Goal: Information Seeking & Learning: Learn about a topic

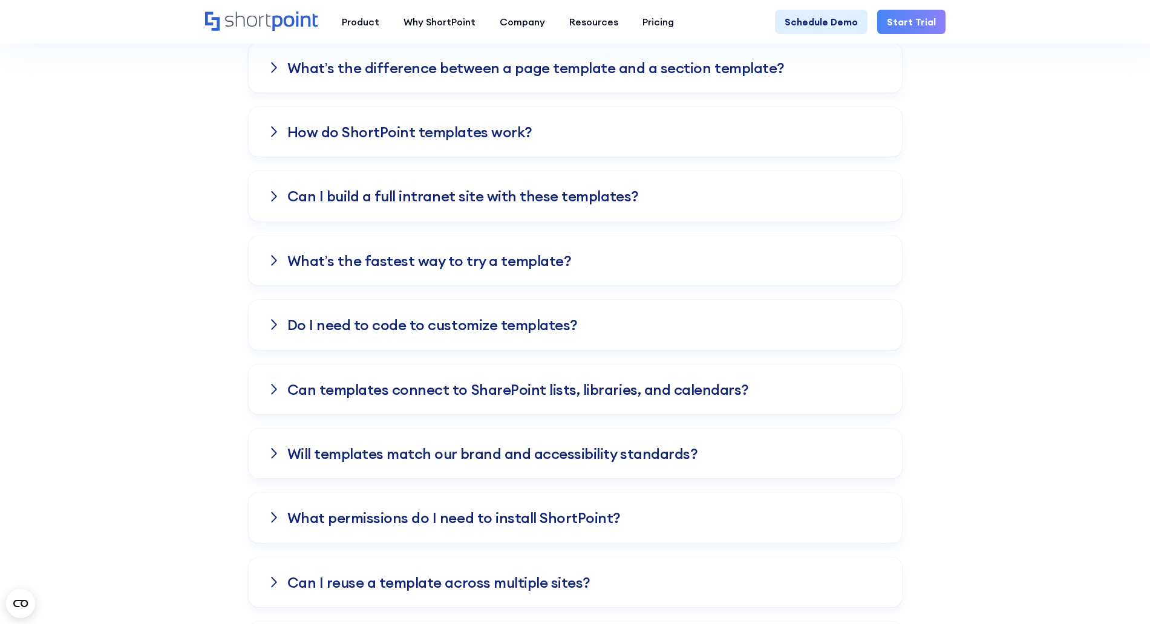
scroll to position [2874, 0]
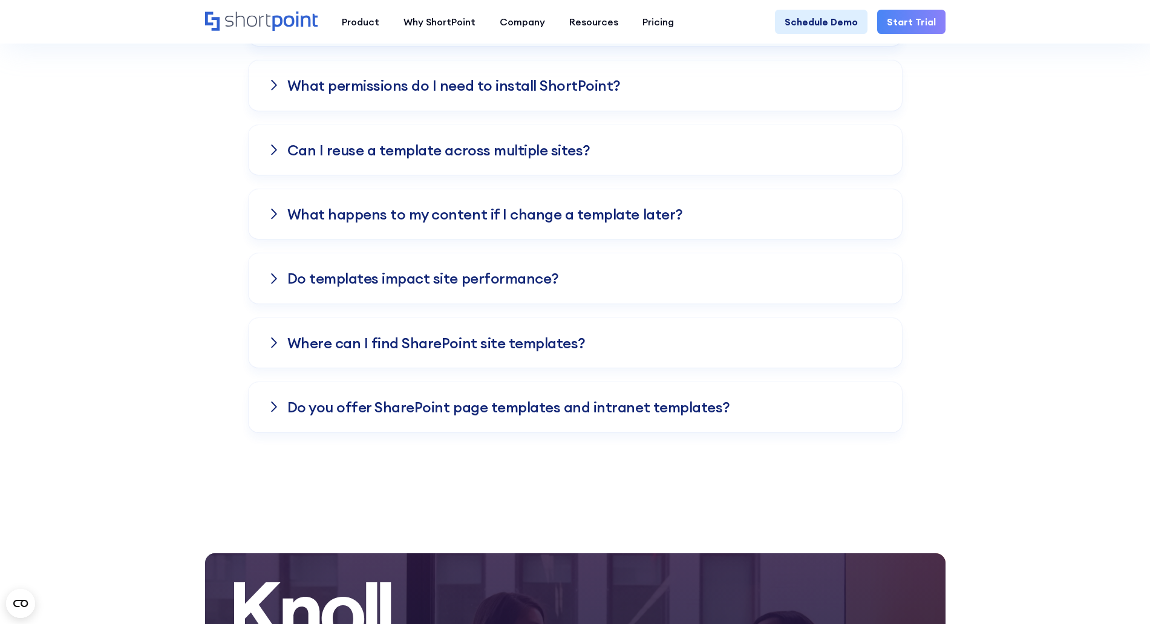
click at [385, 275] on h3 "Do templates impact site performance?" at bounding box center [423, 278] width 272 height 16
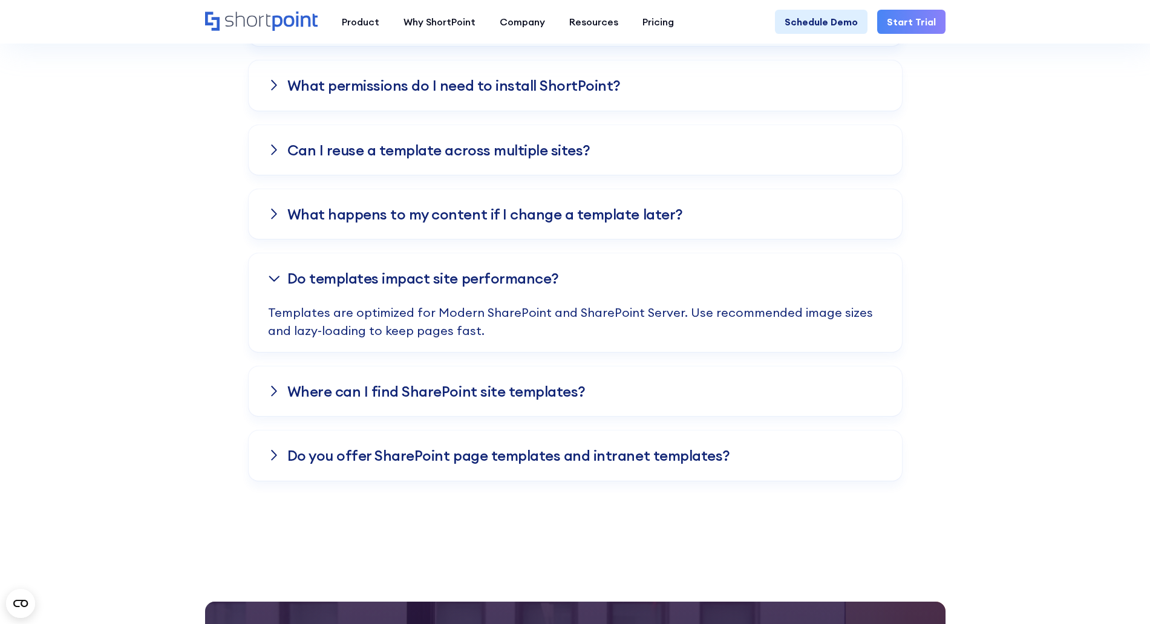
click at [388, 278] on h3 "Do templates impact site performance?" at bounding box center [423, 278] width 272 height 16
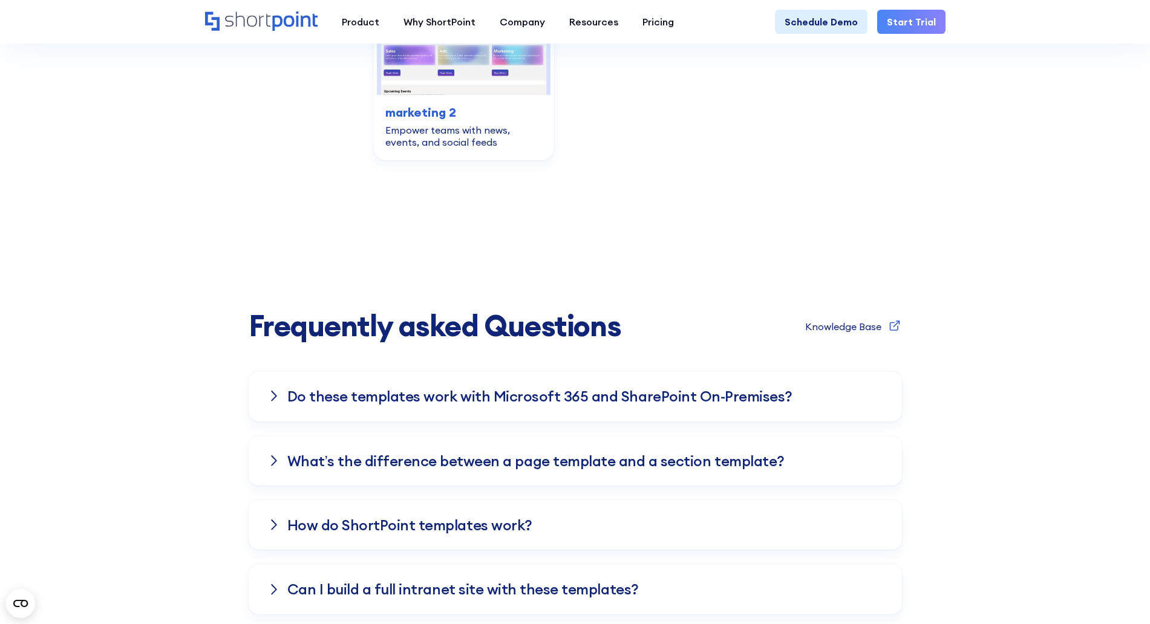
scroll to position [2598, 0]
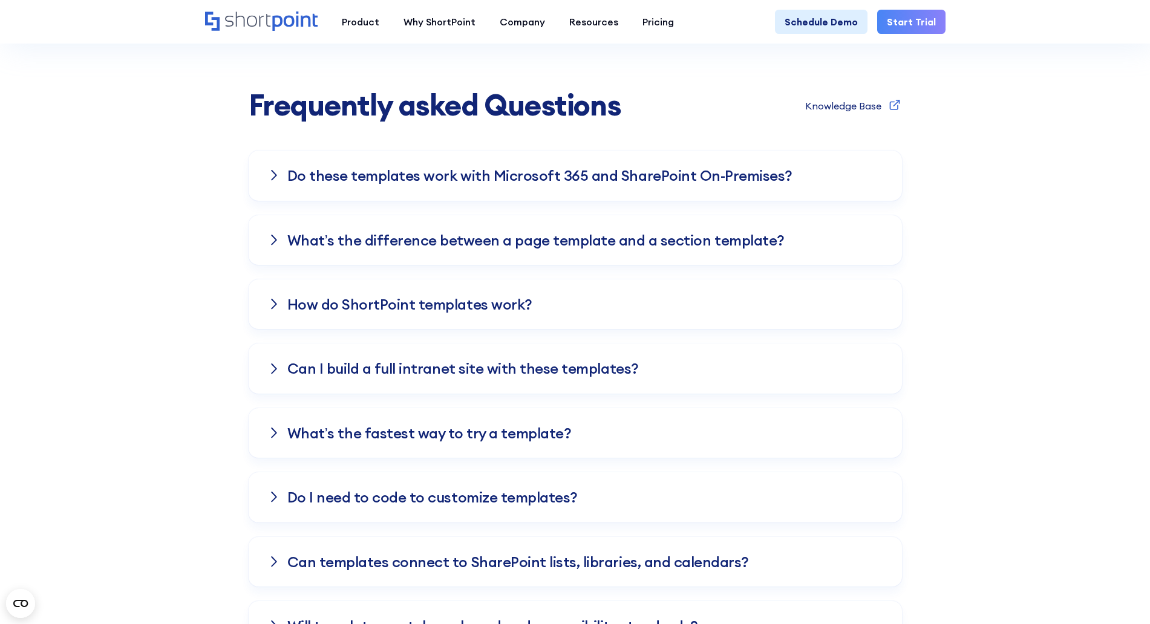
click at [313, 183] on h3 "Do these templates work with Microsoft 365 and SharePoint On-Premises?" at bounding box center [539, 176] width 505 height 16
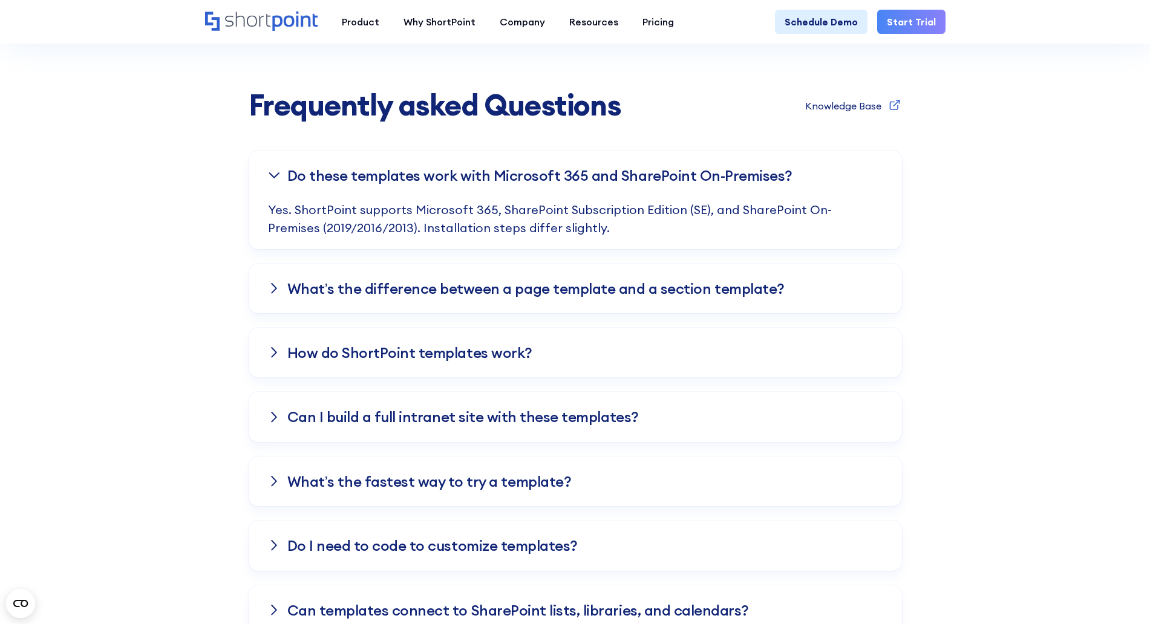
click at [314, 183] on h3 "Do these templates work with Microsoft 365 and SharePoint On-Premises?" at bounding box center [539, 176] width 505 height 16
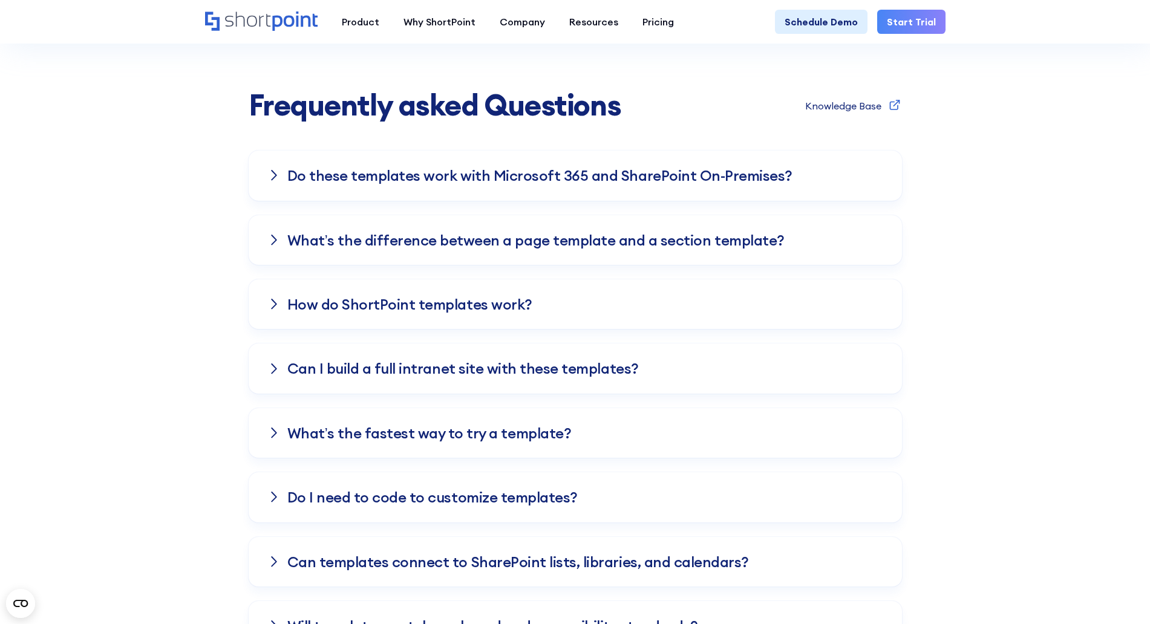
click at [456, 241] on h3 "What’s the difference between a page template and a section template?" at bounding box center [535, 240] width 497 height 16
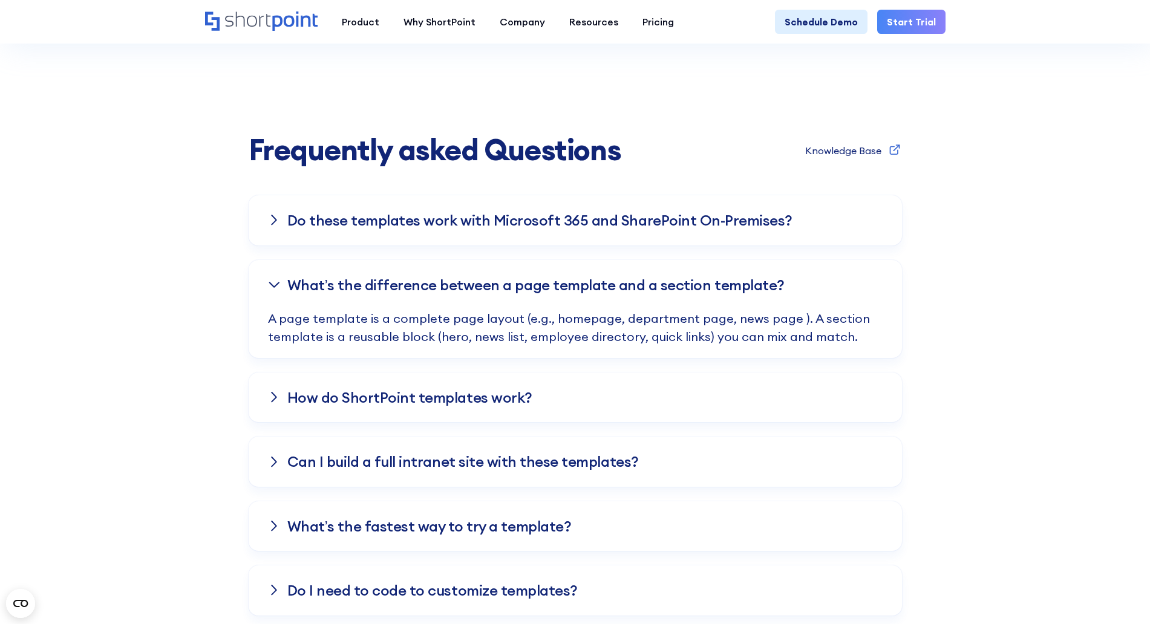
scroll to position [2571, 0]
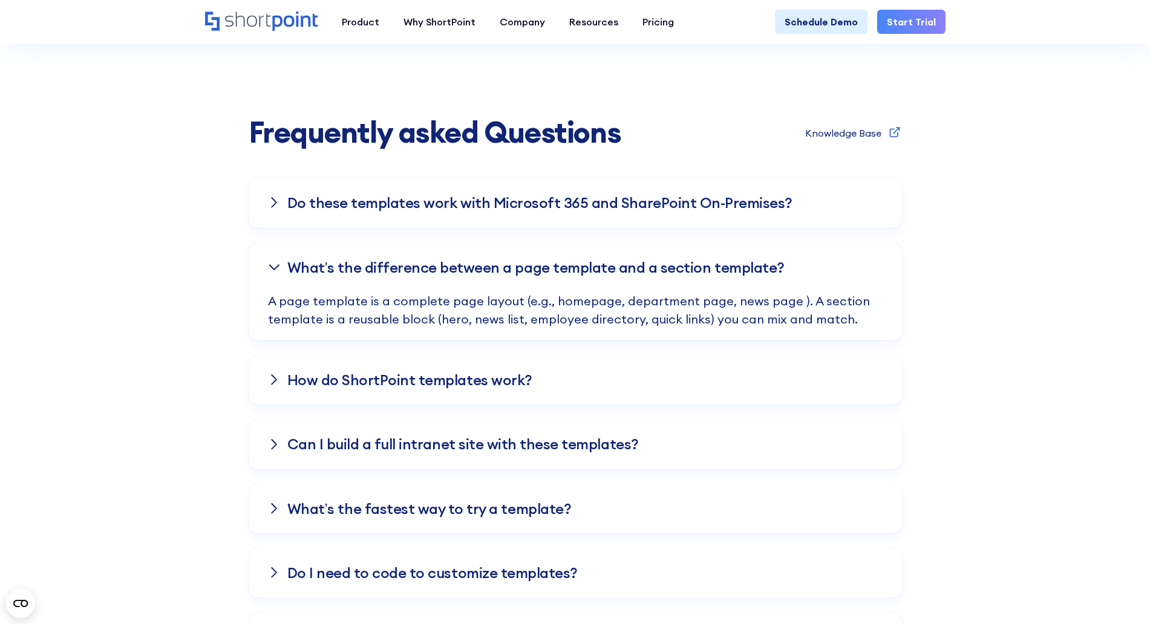
click at [479, 274] on h3 "What’s the difference between a page template and a section template?" at bounding box center [535, 268] width 497 height 16
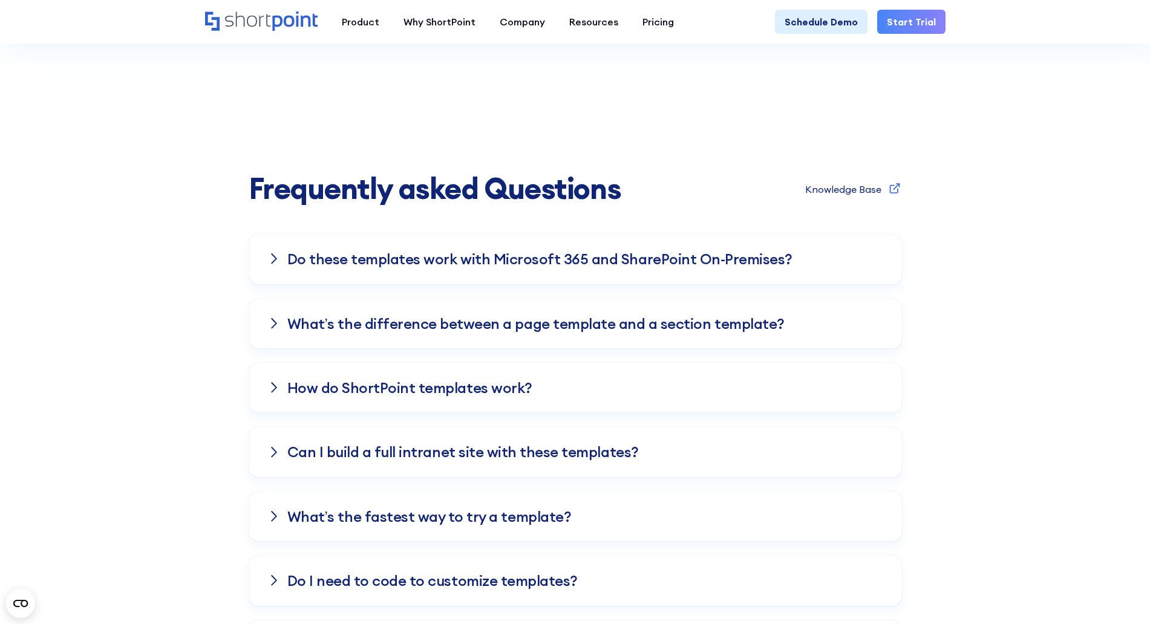
scroll to position [2496, 0]
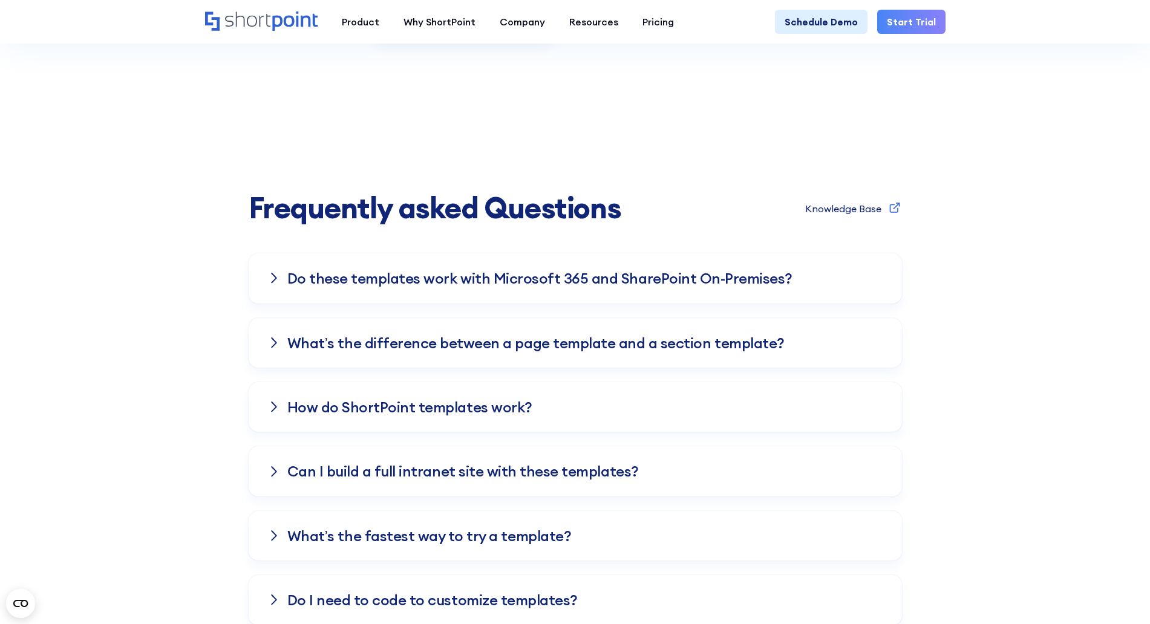
drag, startPoint x: 402, startPoint y: 279, endPoint x: 413, endPoint y: 284, distance: 11.9
click at [402, 280] on h3 "Do these templates work with Microsoft 365 and SharePoint On-Premises?" at bounding box center [539, 278] width 505 height 16
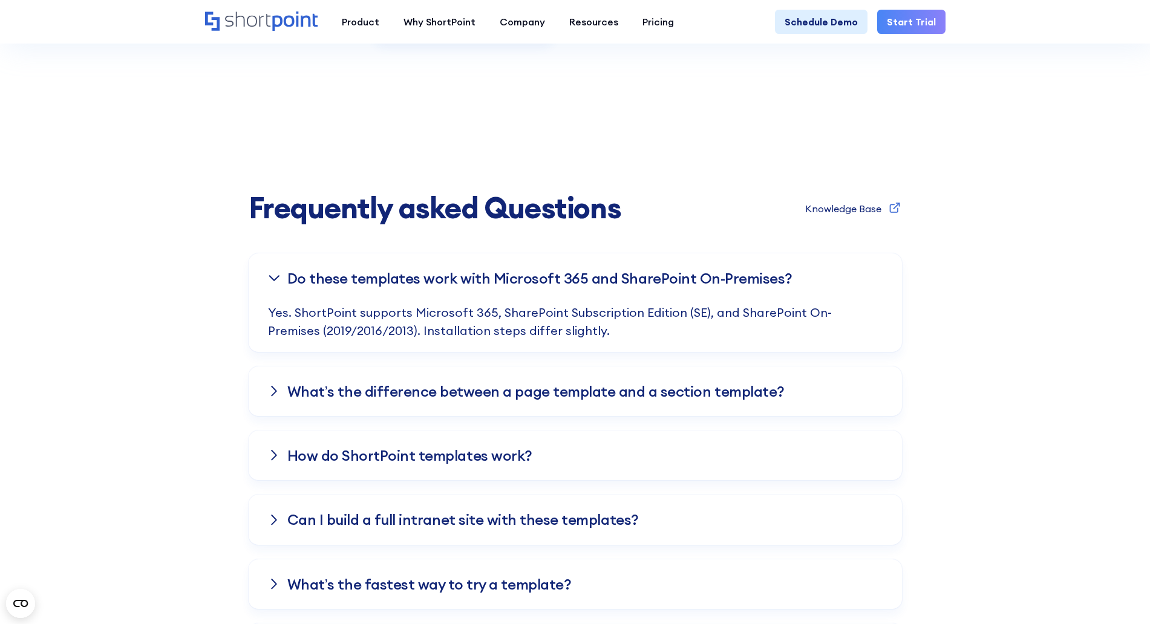
click at [440, 399] on h3 "What’s the difference between a page template and a section template?" at bounding box center [535, 392] width 497 height 16
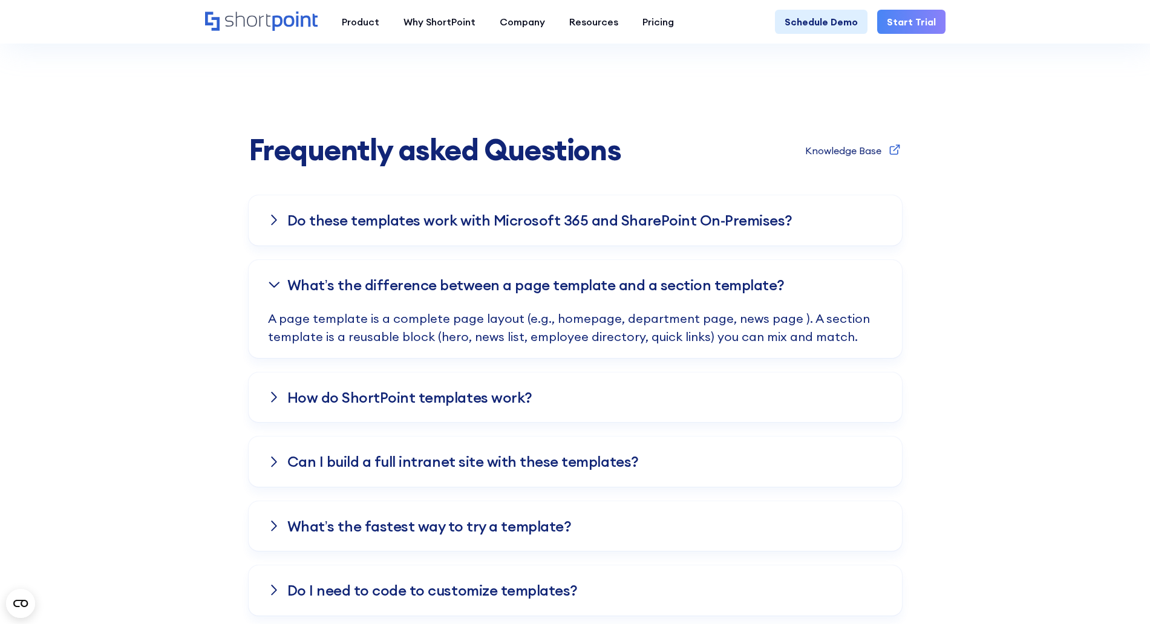
scroll to position [2647, 0]
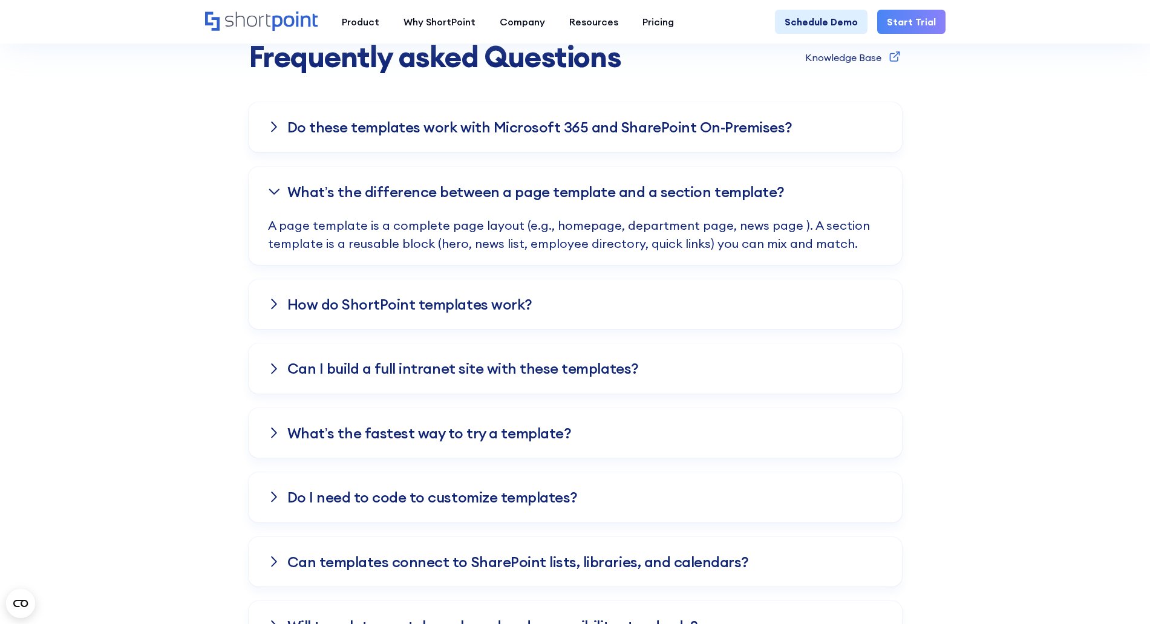
click at [406, 320] on div "How do ShortPoint templates work?" at bounding box center [575, 305] width 653 height 50
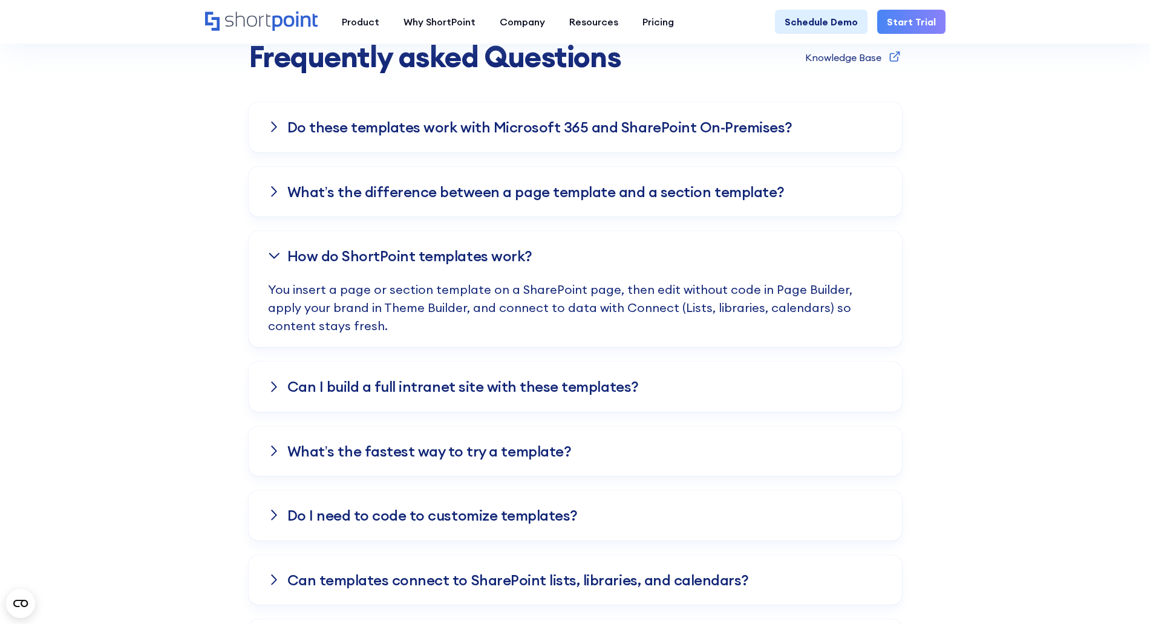
click at [381, 390] on h3 "Can I build a full intranet site with these templates?" at bounding box center [462, 387] width 351 height 16
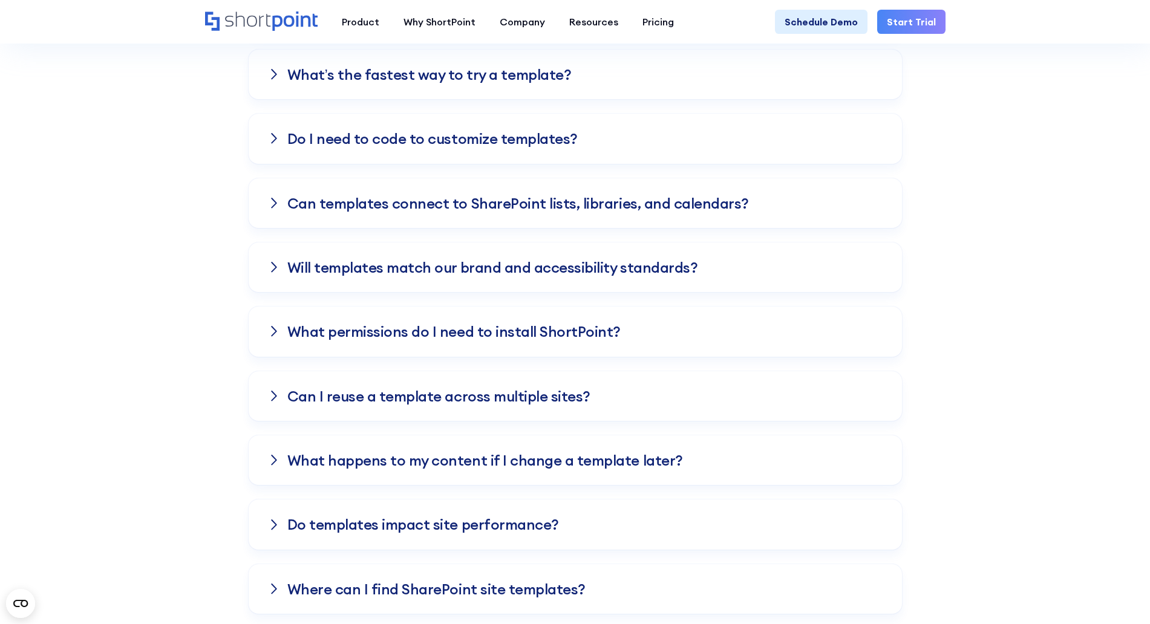
scroll to position [3025, 0]
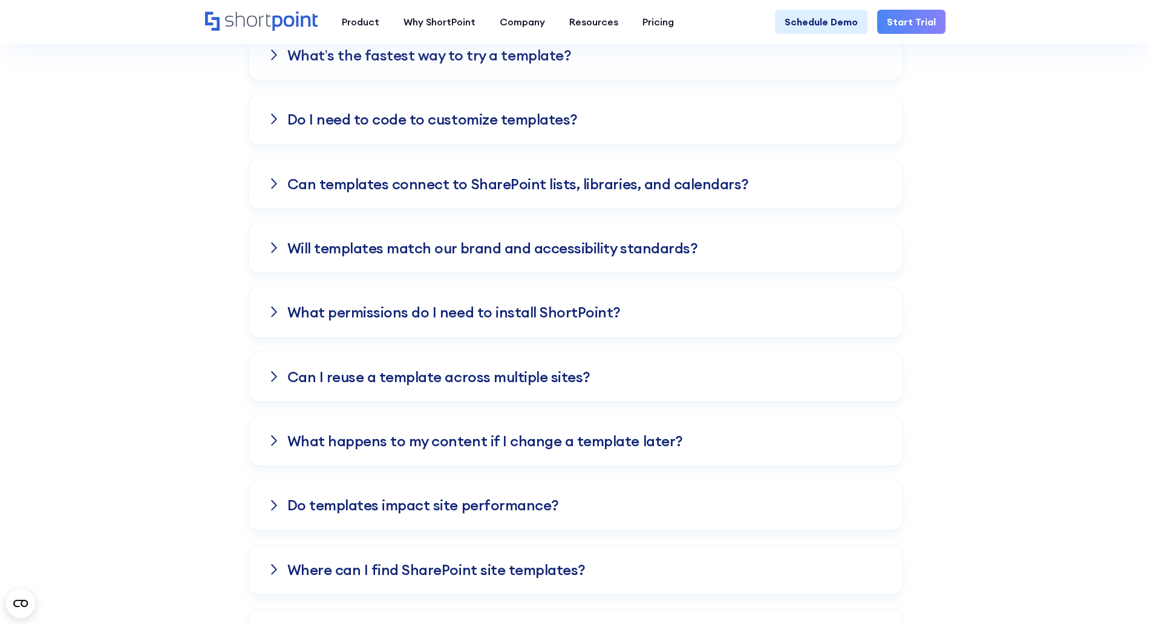
click at [423, 313] on h3 "What permissions do I need to install ShortPoint?" at bounding box center [453, 312] width 333 height 16
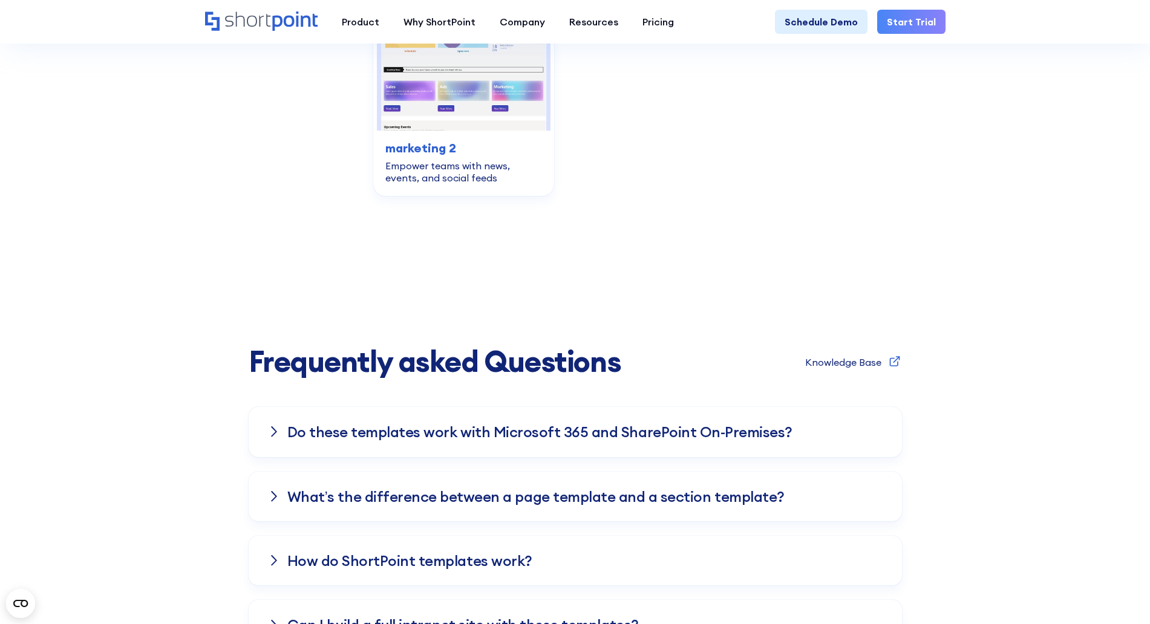
scroll to position [2458, 0]
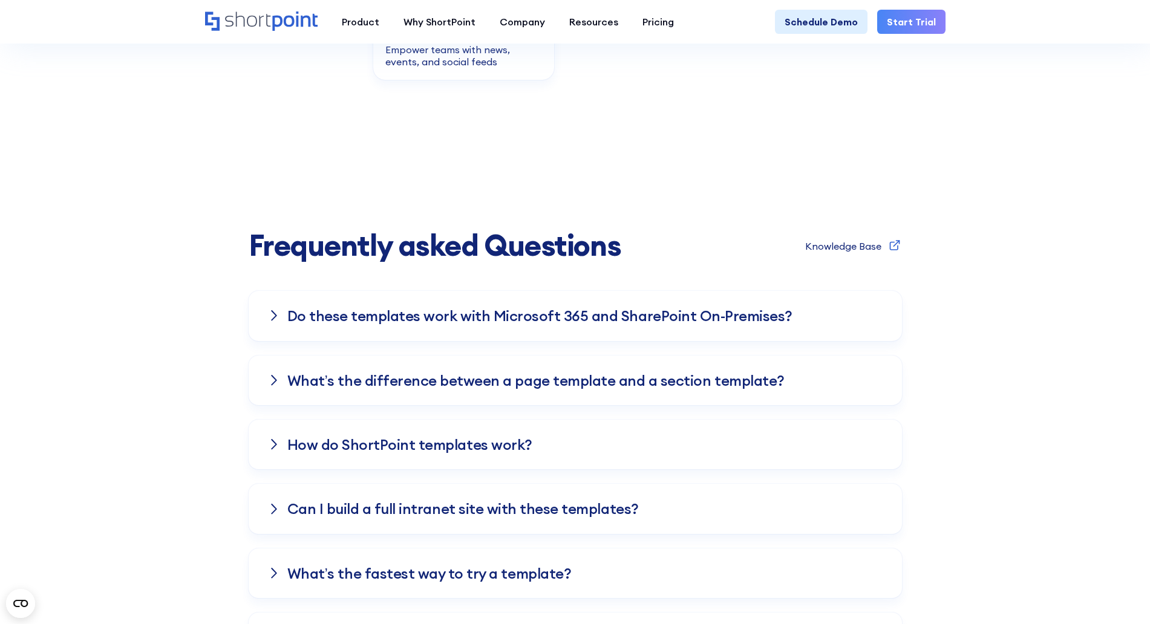
click at [411, 324] on h3 "Do these templates work with Microsoft 365 and SharePoint On-Premises?" at bounding box center [539, 316] width 505 height 16
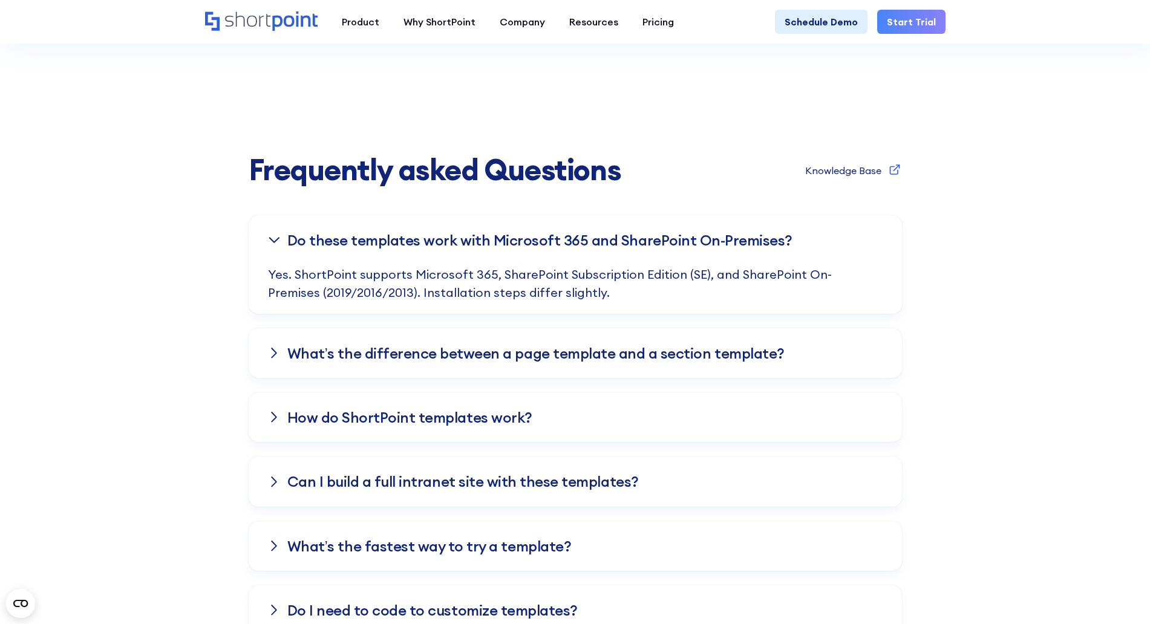
click at [419, 357] on h3 "What’s the difference between a page template and a section template?" at bounding box center [535, 353] width 497 height 16
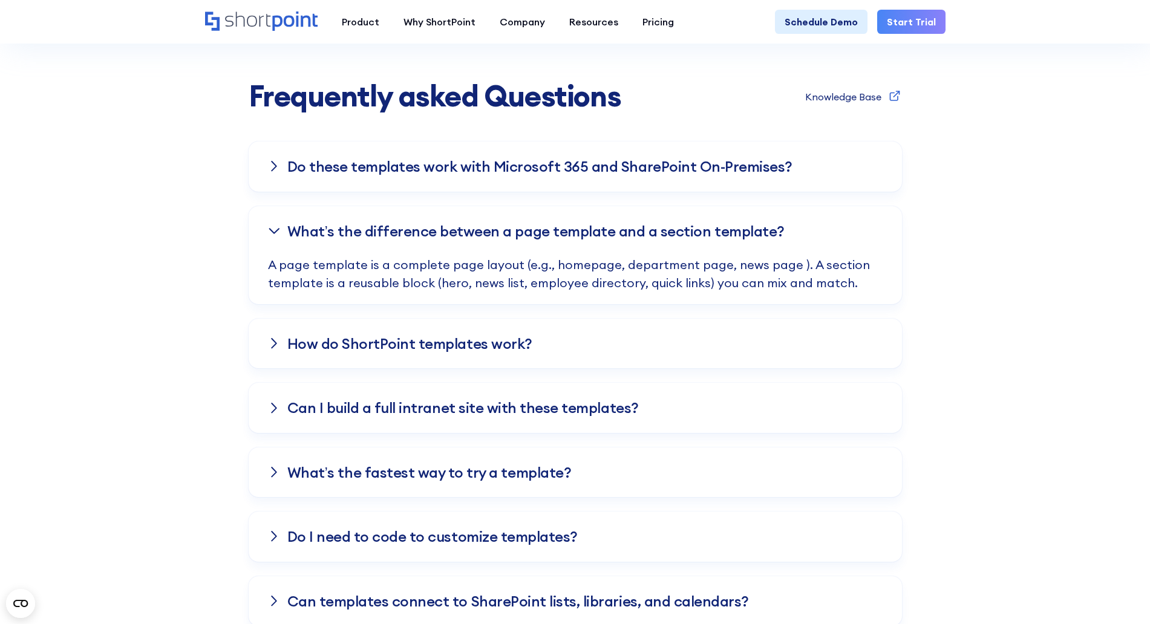
scroll to position [2609, 0]
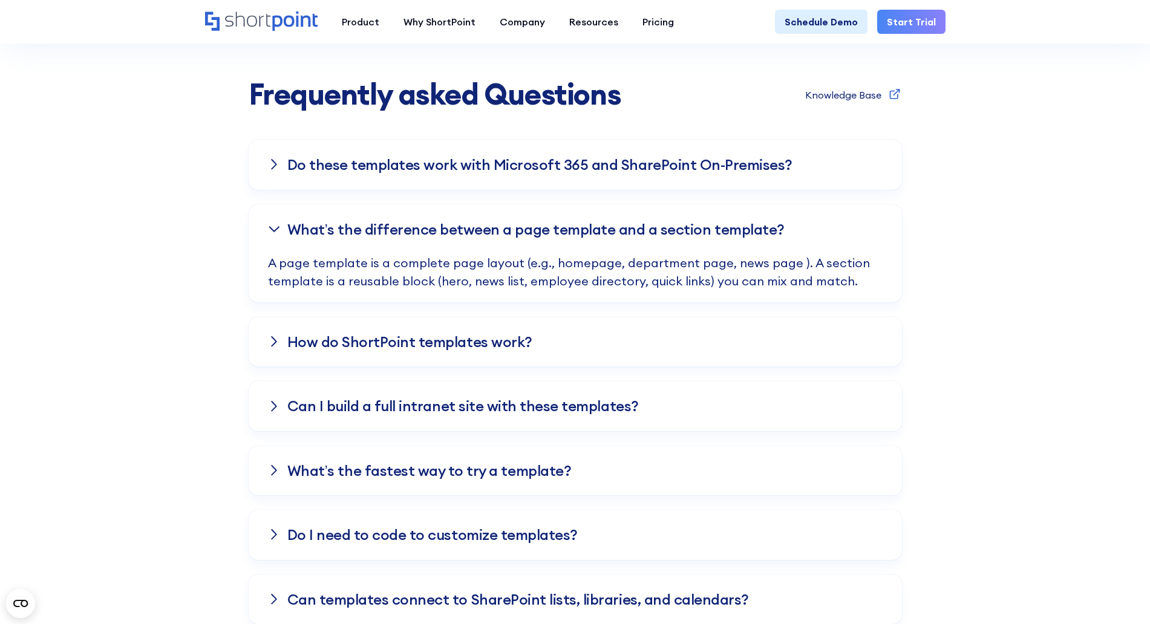
click at [455, 341] on h3 "How do ShortPoint templates work?" at bounding box center [409, 342] width 245 height 16
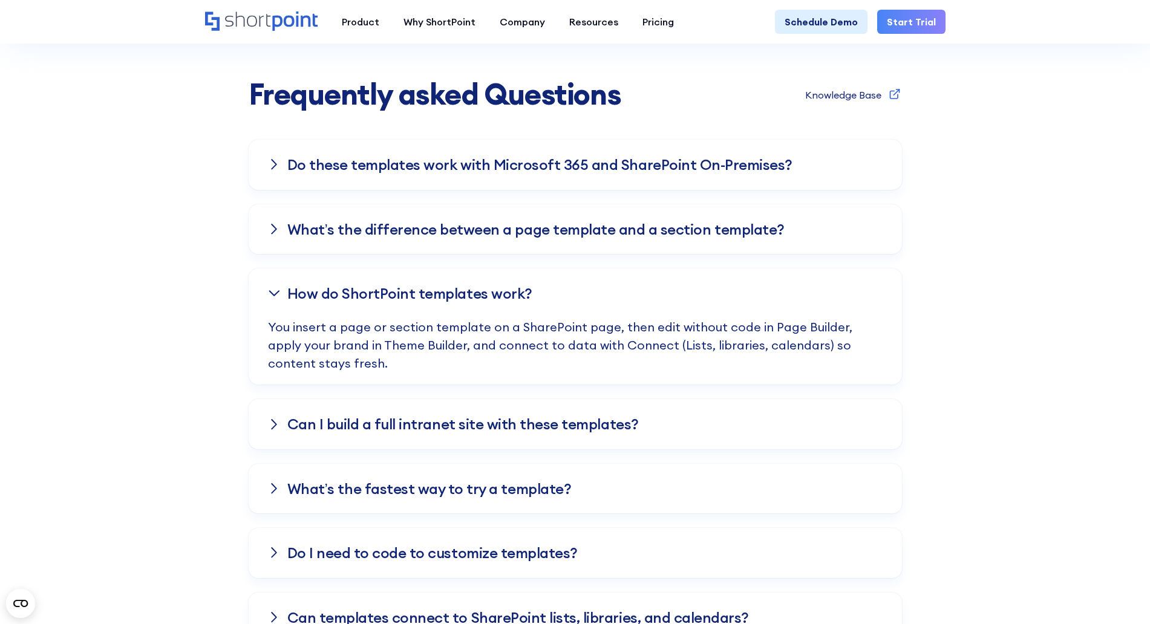
click at [466, 411] on div "Can I build a full intranet site with these templates?" at bounding box center [575, 424] width 653 height 50
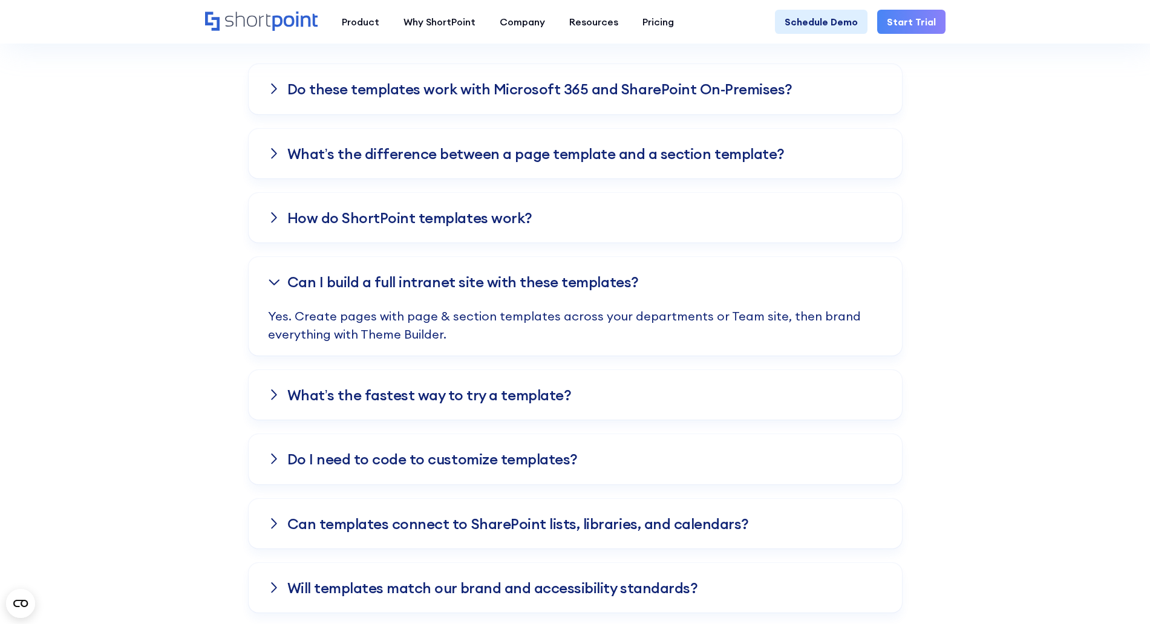
click at [466, 413] on div "What’s the fastest way to try a template?" at bounding box center [575, 395] width 653 height 50
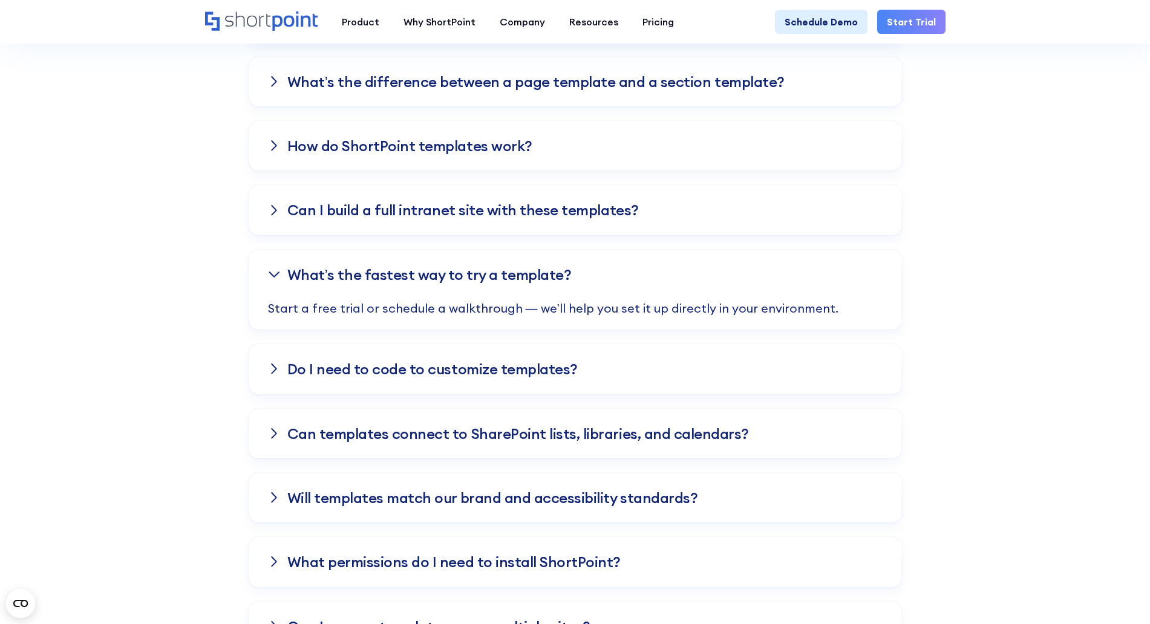
scroll to position [2761, 0]
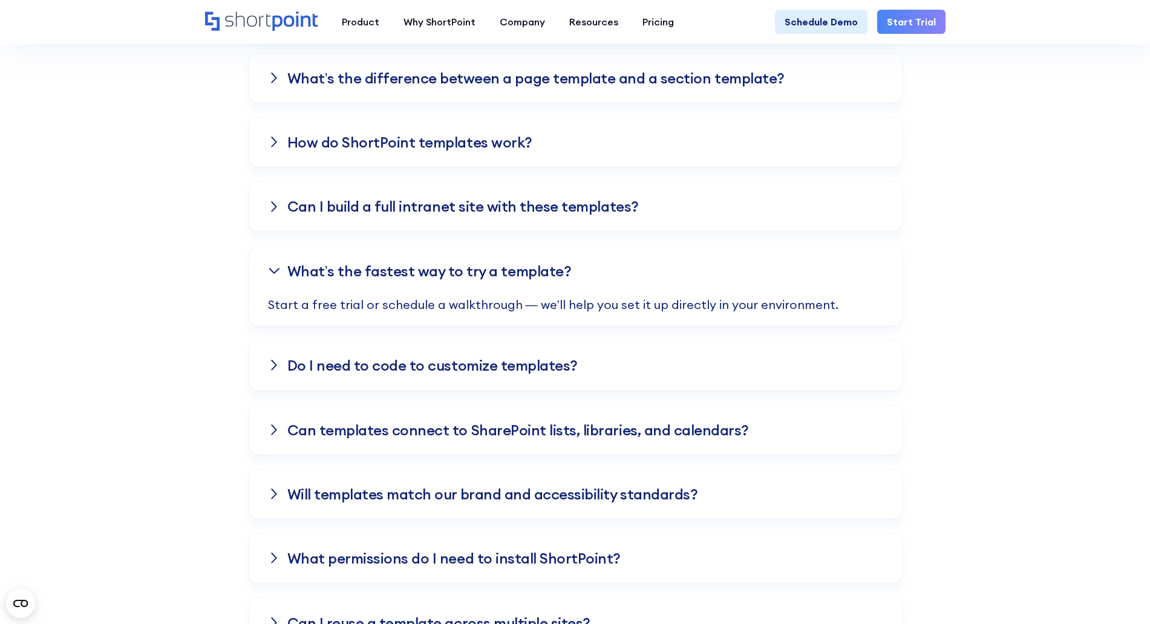
click at [478, 365] on h3 "Do I need to code to customize templates?" at bounding box center [432, 366] width 290 height 16
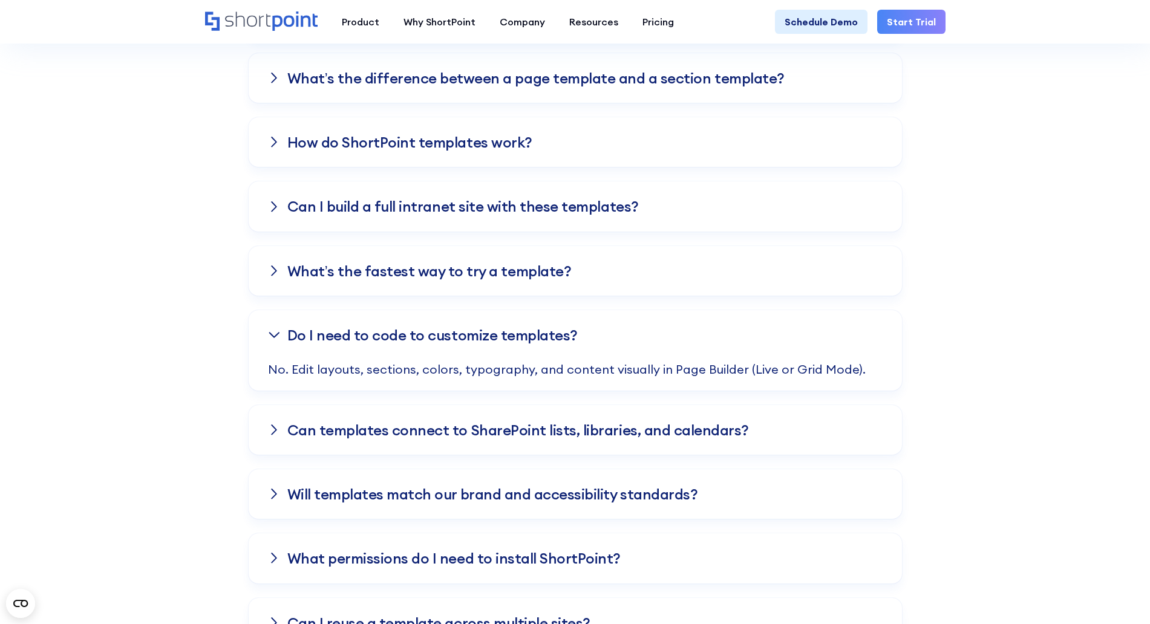
click at [480, 414] on div "Can templates connect to SharePoint lists, libraries, and calendars?" at bounding box center [575, 430] width 653 height 50
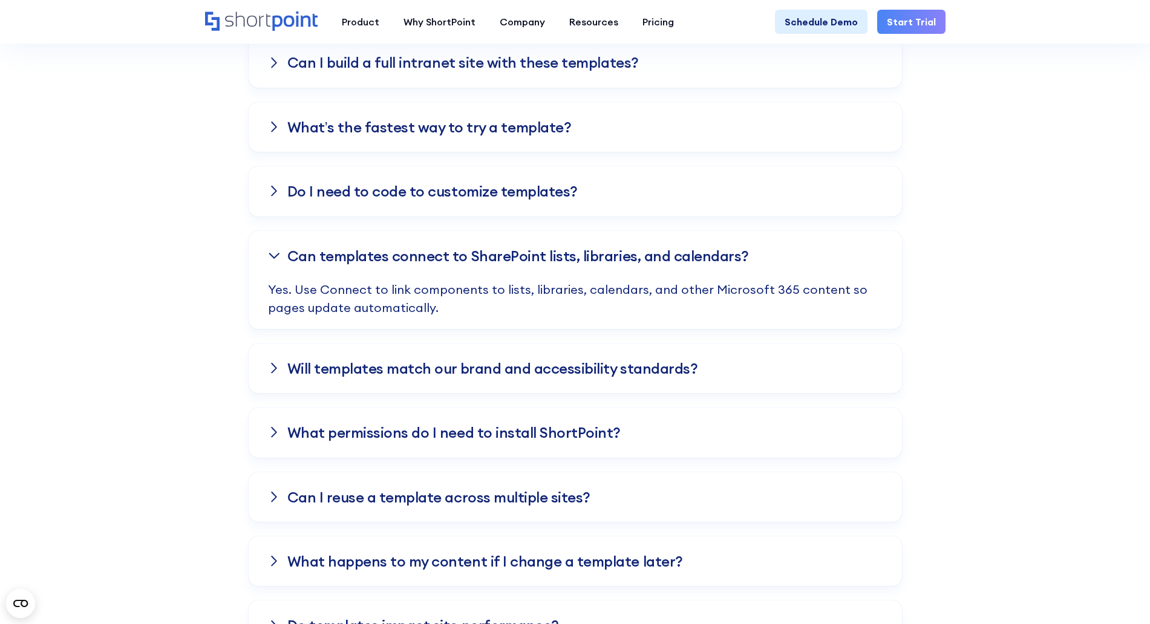
scroll to position [2912, 0]
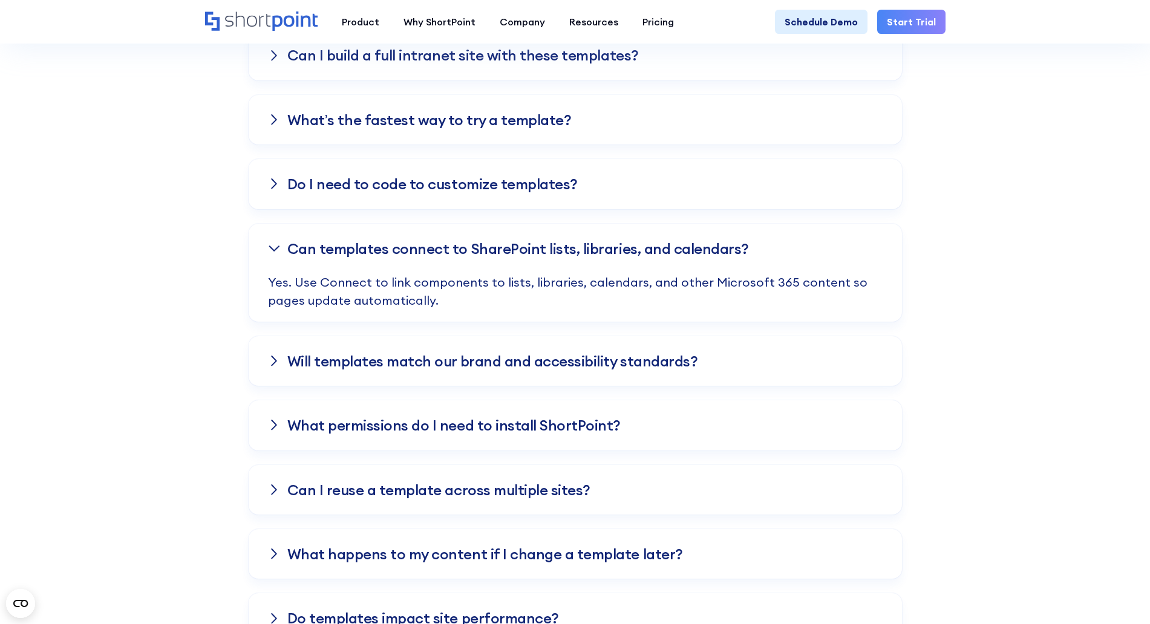
click at [497, 363] on h3 "Will templates match our brand and accessibility standards?" at bounding box center [492, 361] width 411 height 16
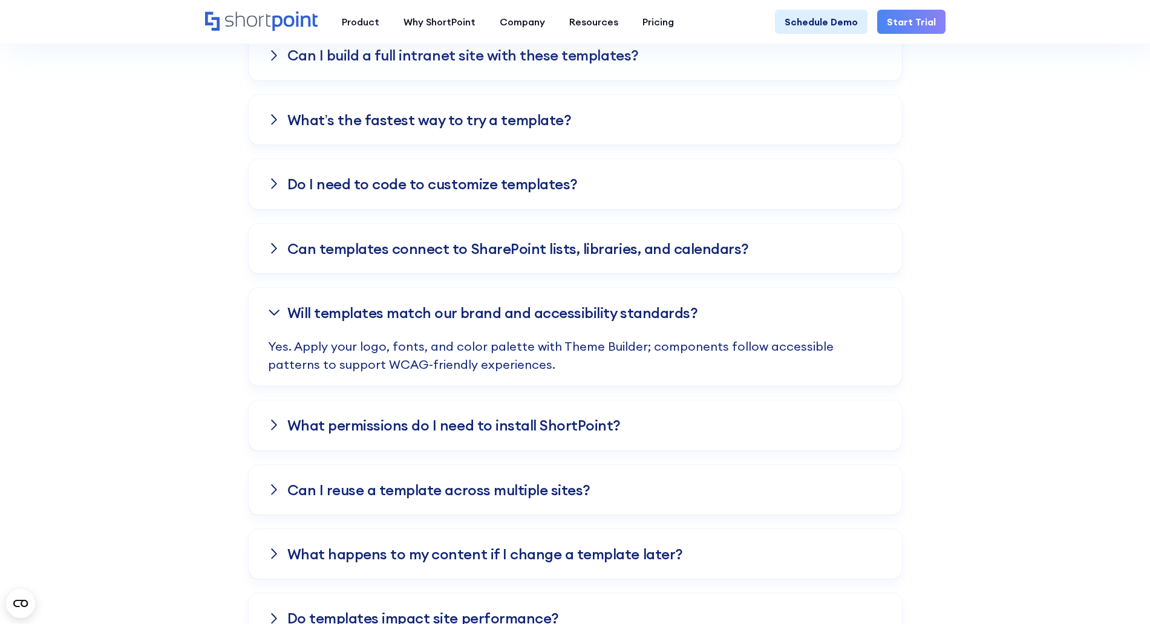
click at [485, 430] on h3 "What permissions do I need to install ShortPoint?" at bounding box center [453, 425] width 333 height 16
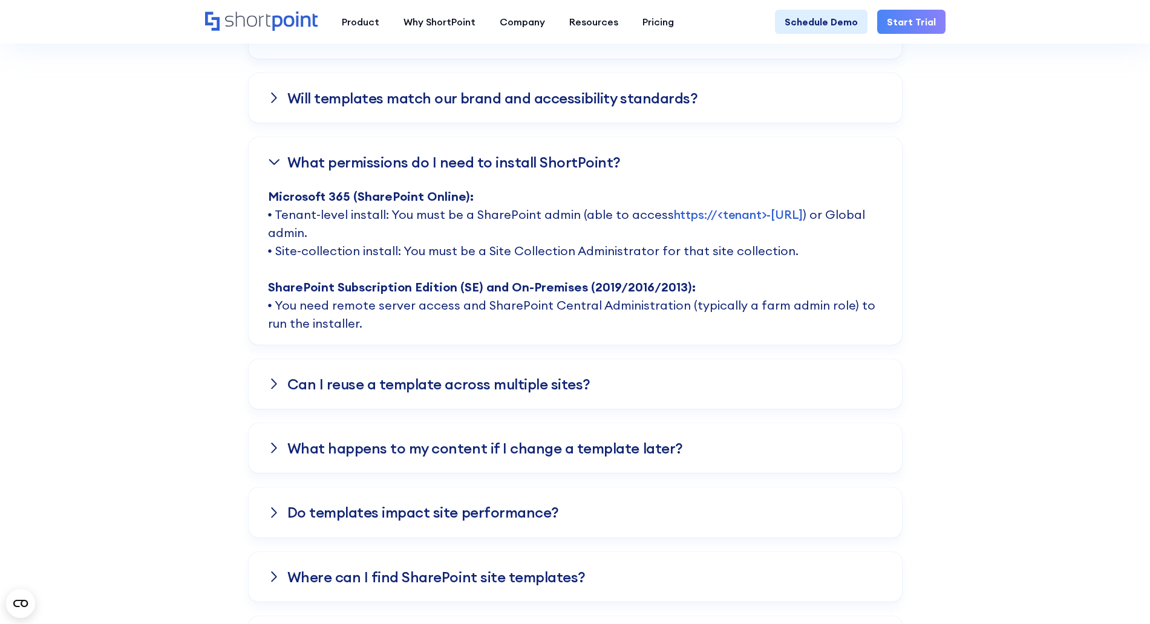
scroll to position [3139, 0]
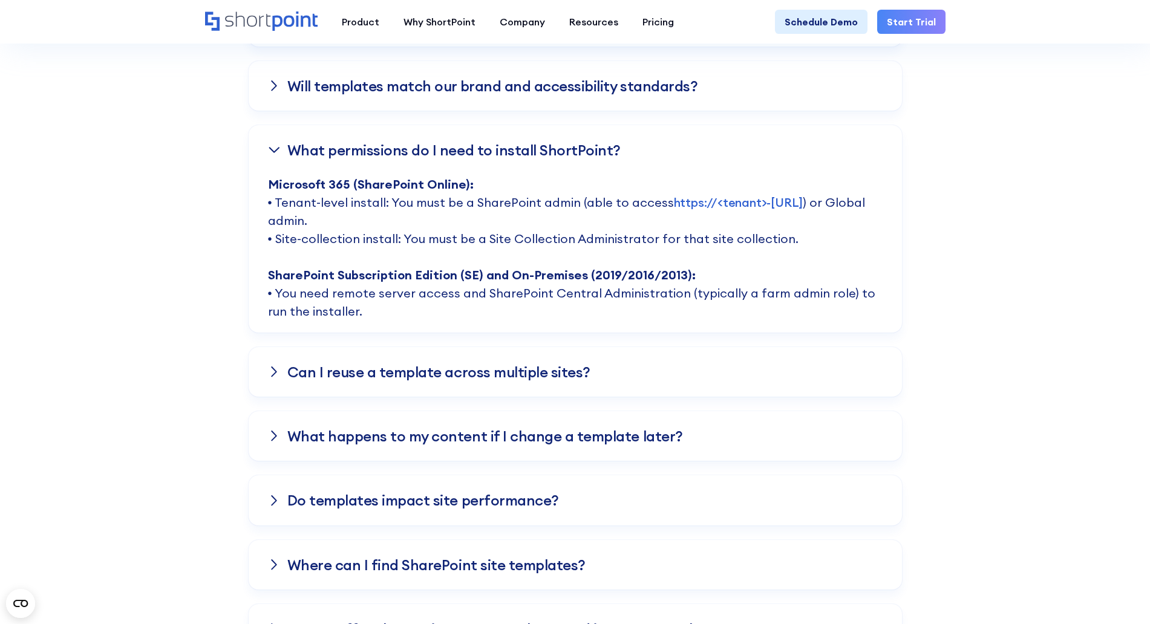
click at [472, 400] on div "Do these templates work with Microsoft 365 and SharePoint On-Premises? Yes. Sho…" at bounding box center [575, 132] width 653 height 1044
click at [471, 388] on div "Can I reuse a template across multiple sites?" at bounding box center [575, 372] width 653 height 50
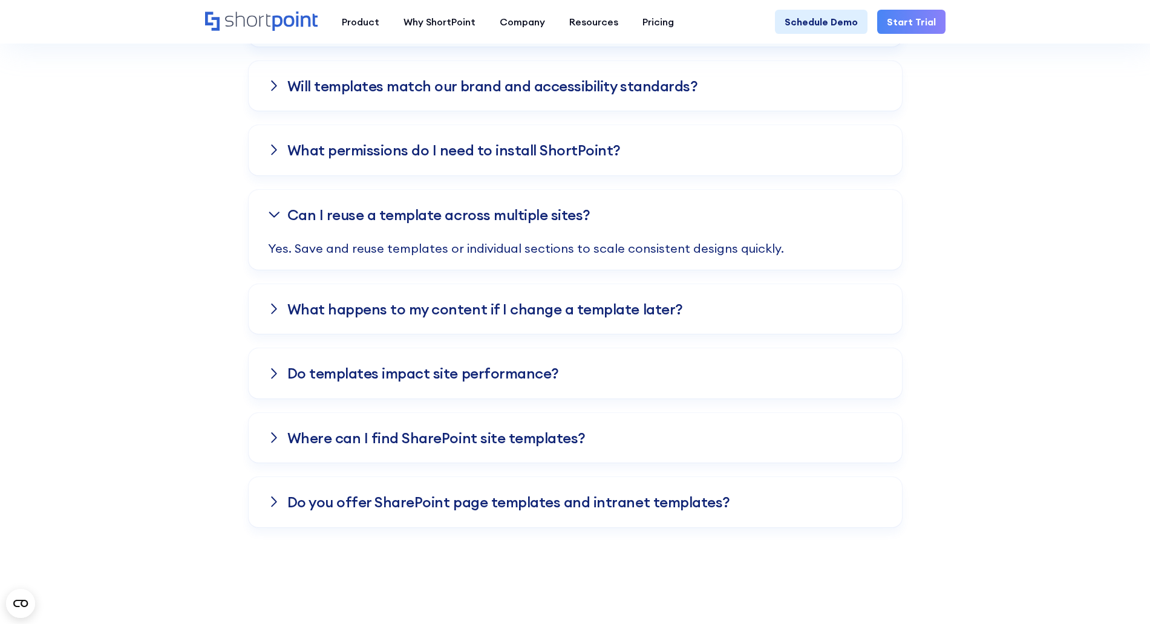
click at [515, 319] on div "What happens to my content if I change a template later?" at bounding box center [575, 309] width 653 height 50
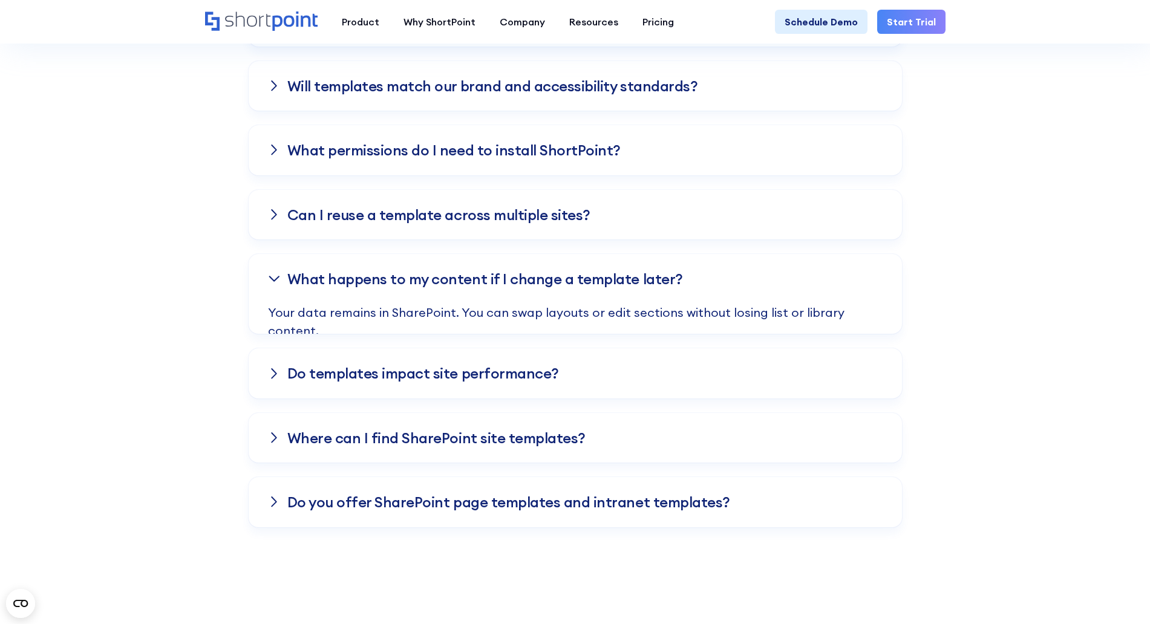
click at [631, 212] on div "Can I reuse a template across multiple sites?" at bounding box center [575, 215] width 653 height 50
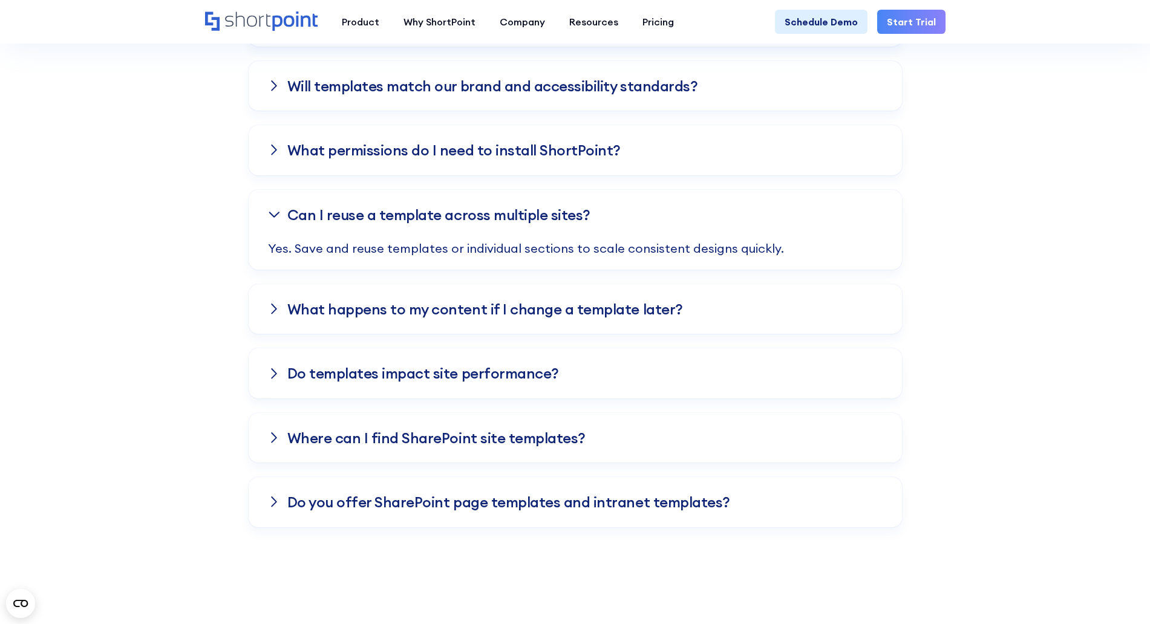
click at [638, 216] on div "Can I reuse a template across multiple sites?" at bounding box center [575, 215] width 653 height 50
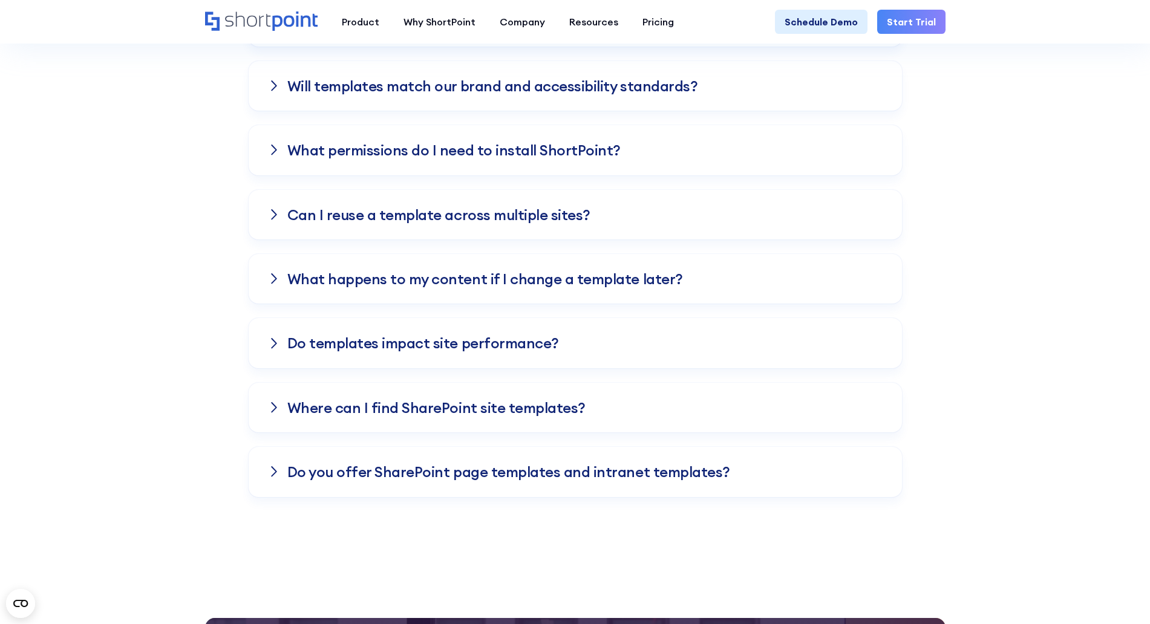
click at [639, 217] on div "Can I reuse a template across multiple sites?" at bounding box center [575, 215] width 653 height 50
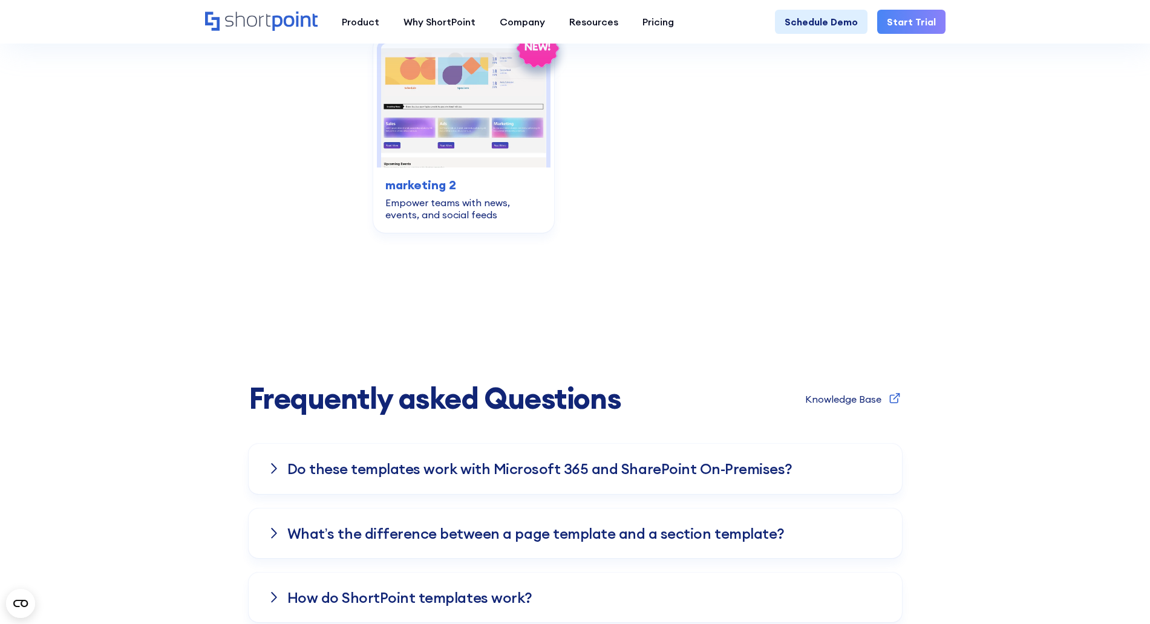
scroll to position [2307, 0]
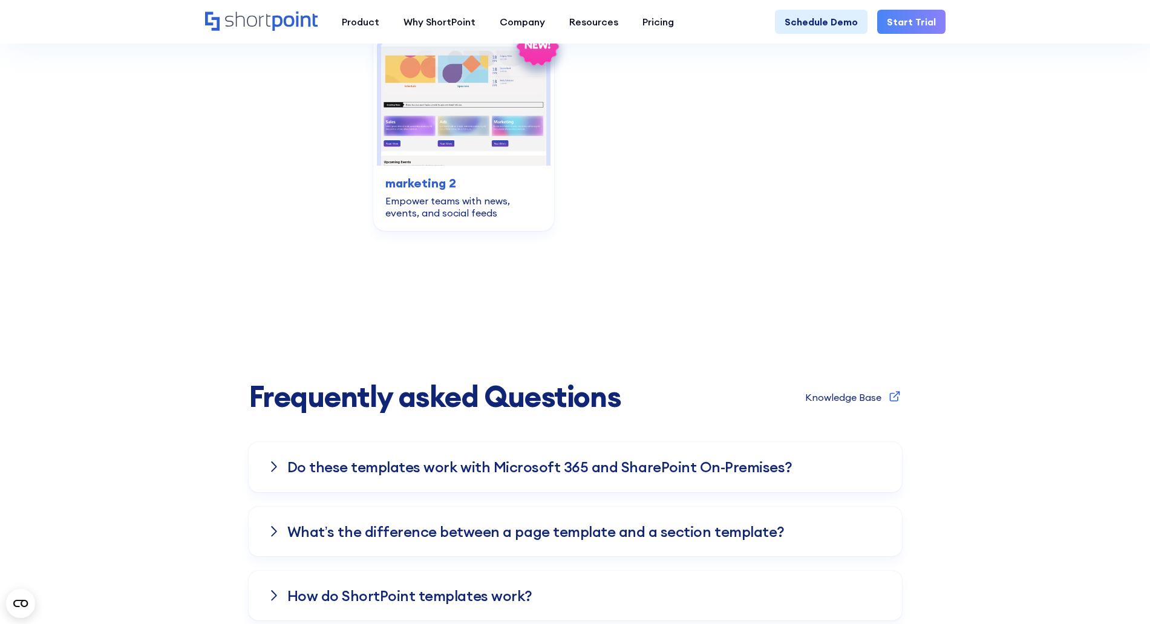
click at [409, 471] on h3 "Do these templates work with Microsoft 365 and SharePoint On-Premises?" at bounding box center [539, 467] width 505 height 16
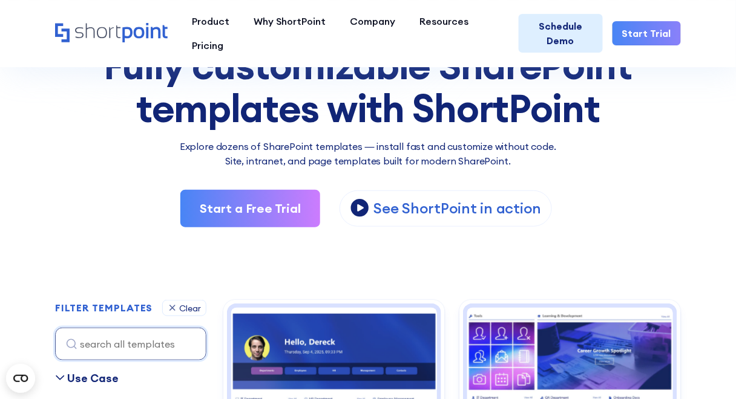
scroll to position [116, 0]
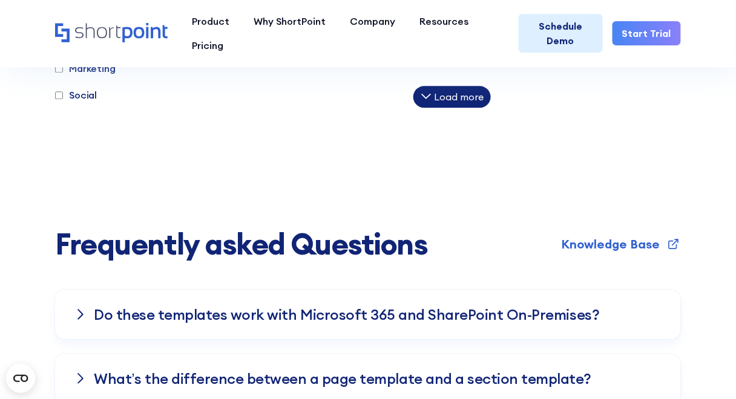
scroll to position [3214, 0]
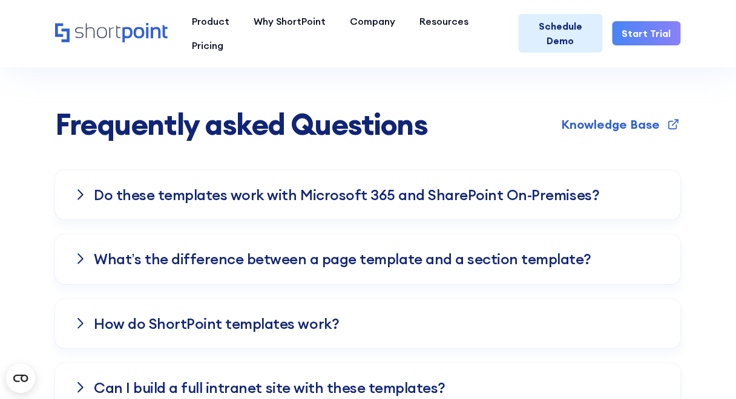
click at [238, 258] on h3 "What’s the difference between a page template and a section template?" at bounding box center [342, 259] width 497 height 16
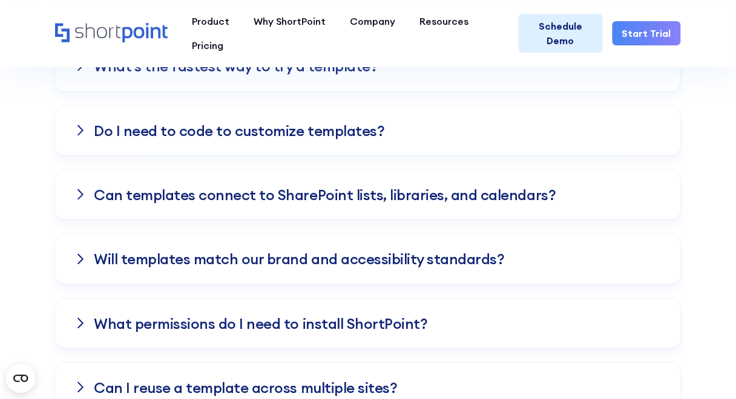
click at [235, 251] on h3 "Will templates match our brand and accessibility standards?" at bounding box center [299, 259] width 411 height 16
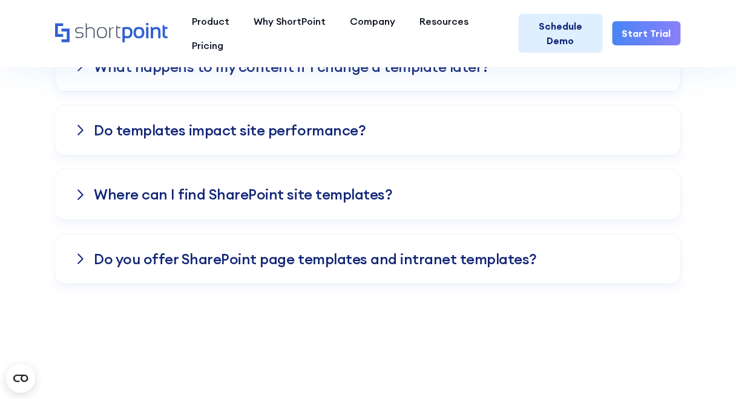
click at [256, 200] on div "Where can I find SharePoint site templates?" at bounding box center [368, 195] width 626 height 50
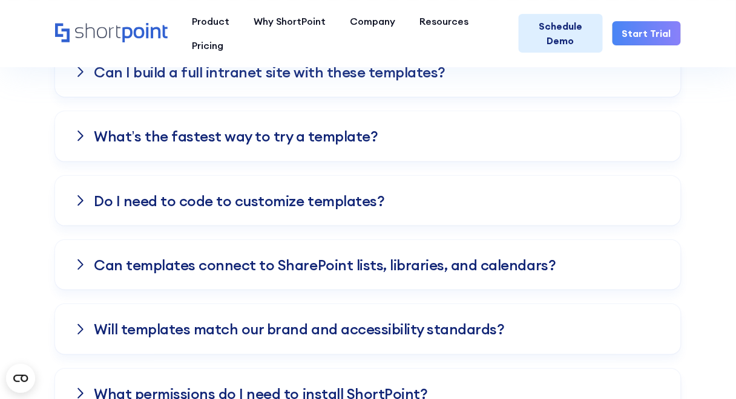
scroll to position [3357, 0]
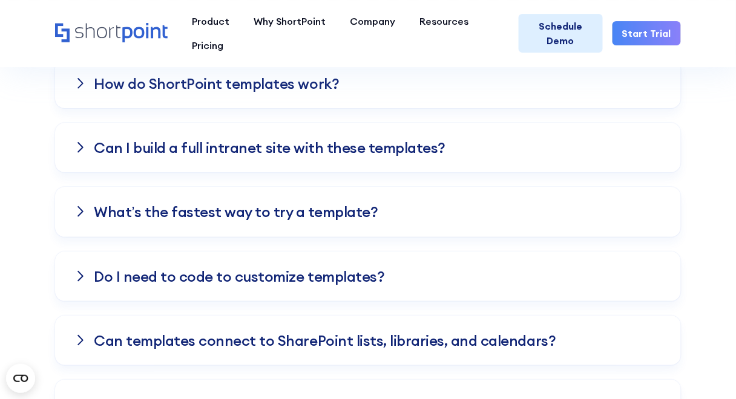
click at [238, 269] on h3 "Do I need to code to customize templates?" at bounding box center [239, 277] width 290 height 16
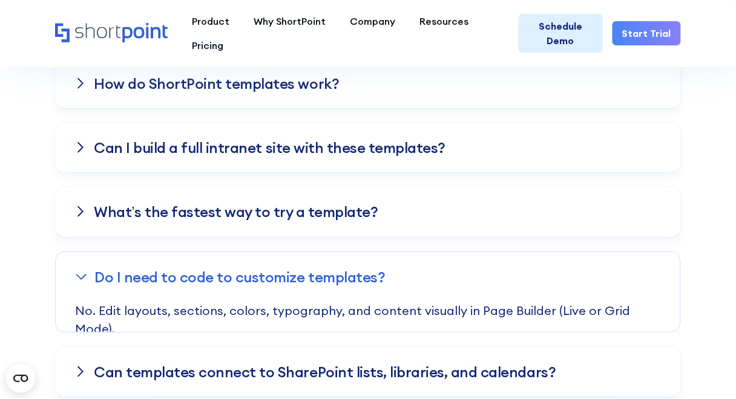
click at [238, 215] on div "What’s the fastest way to try a template?" at bounding box center [368, 212] width 626 height 50
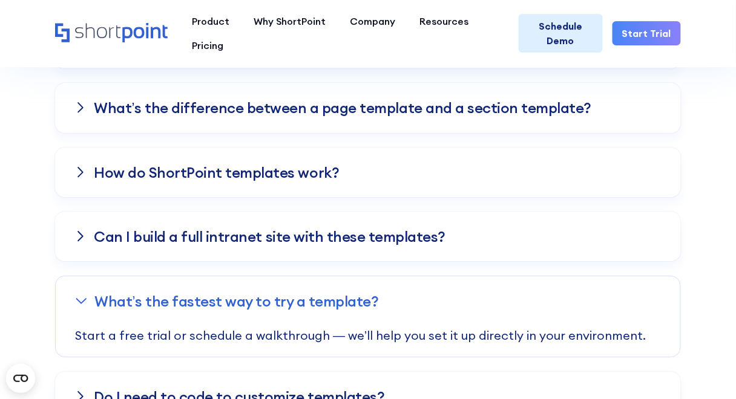
scroll to position [3260, 0]
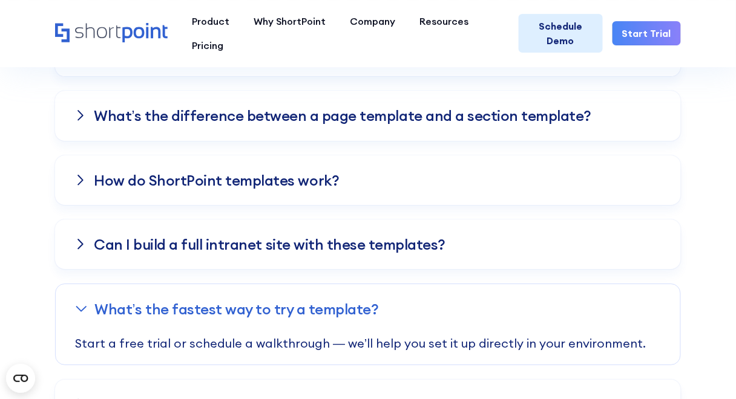
click at [235, 237] on h3 "Can I build a full intranet site with these templates?" at bounding box center [269, 245] width 351 height 16
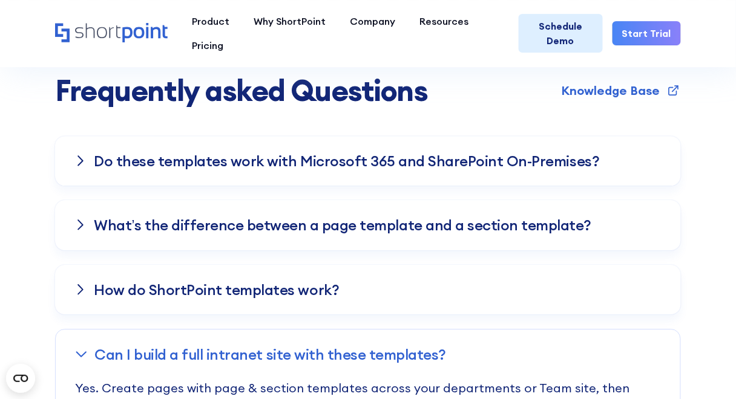
scroll to position [3115, 0]
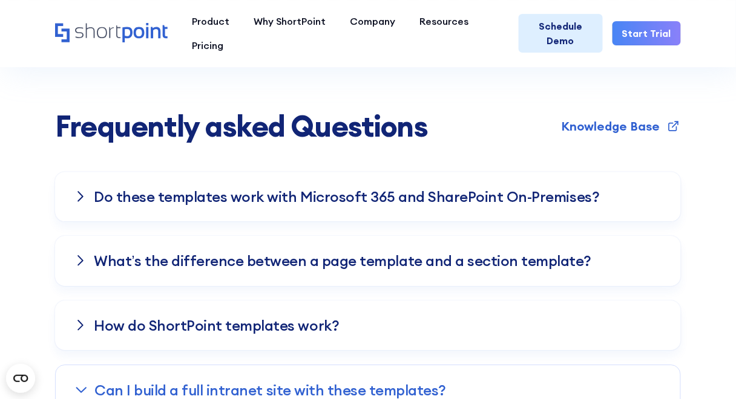
click at [483, 192] on h3 "Do these templates work with Microsoft 365 and SharePoint On-Premises?" at bounding box center [346, 197] width 505 height 16
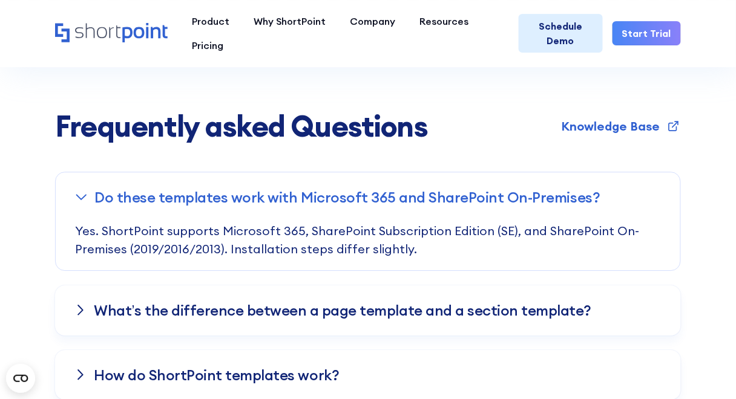
click at [436, 291] on div "What’s the difference between a page template and a section template?" at bounding box center [368, 311] width 626 height 50
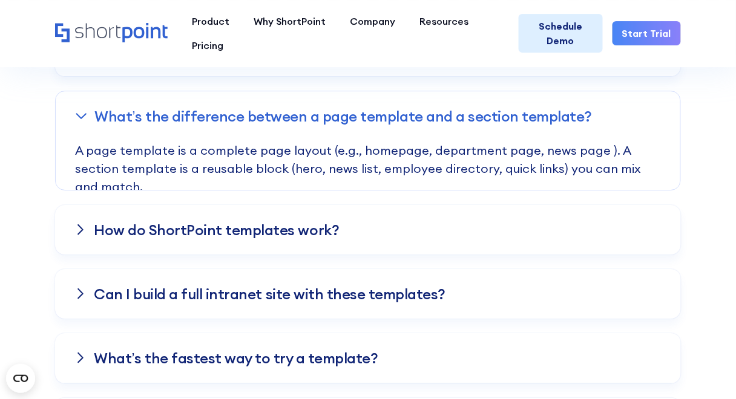
click at [351, 235] on div "How do ShortPoint templates work?" at bounding box center [368, 230] width 626 height 50
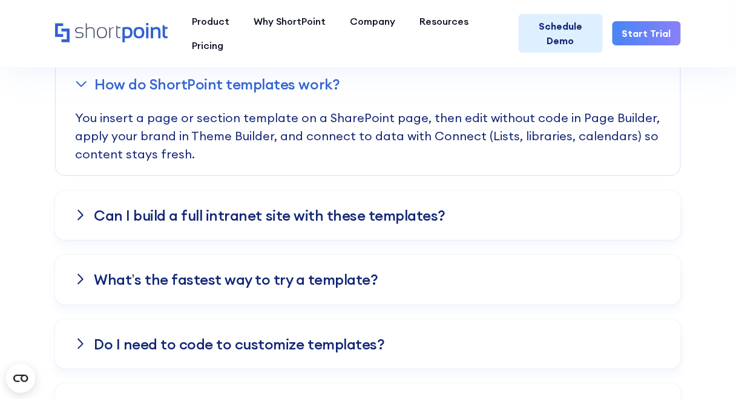
click at [355, 215] on h3 "Can I build a full intranet site with these templates?" at bounding box center [269, 216] width 351 height 16
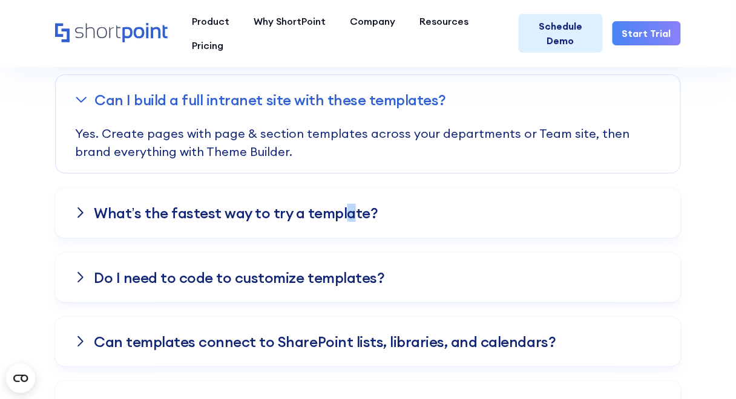
click at [339, 205] on h3 "What’s the fastest way to try a template?" at bounding box center [236, 213] width 284 height 16
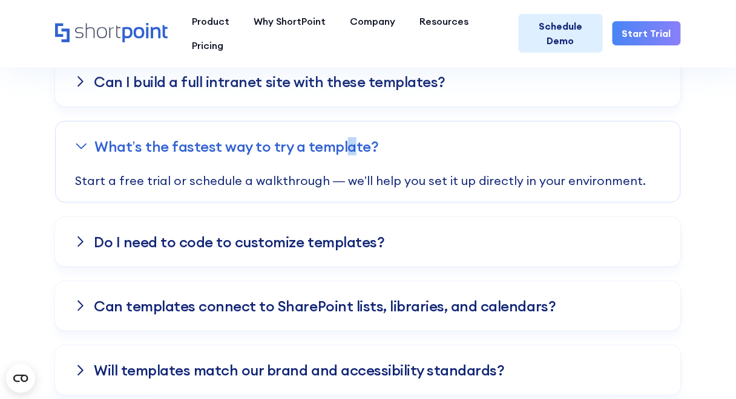
scroll to position [3454, 0]
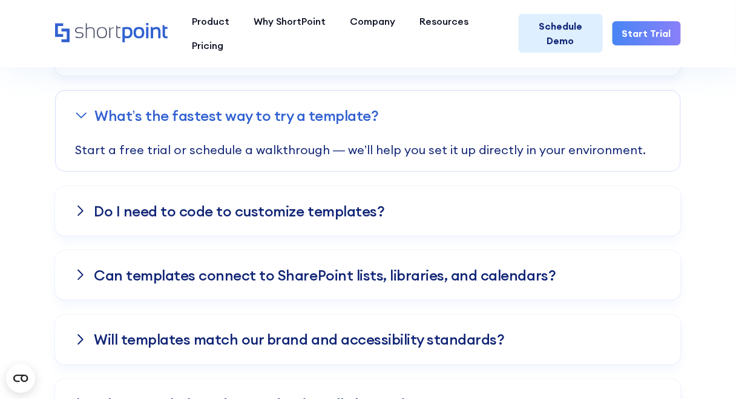
click at [342, 229] on div "Do these templates work with Microsoft 365 and SharePoint On-Premises? Yes. Sho…" at bounding box center [368, 292] width 626 height 918
click at [335, 214] on div "Do I need to code to customize templates?" at bounding box center [368, 211] width 626 height 50
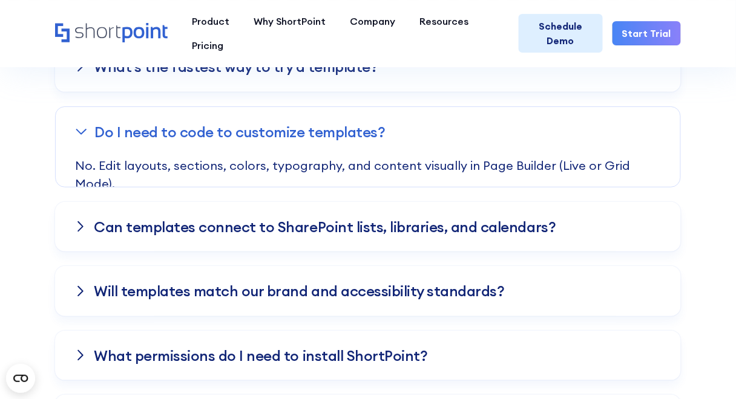
click at [318, 219] on h3 "Can templates connect to SharePoint lists, libraries, and calendars?" at bounding box center [325, 227] width 462 height 16
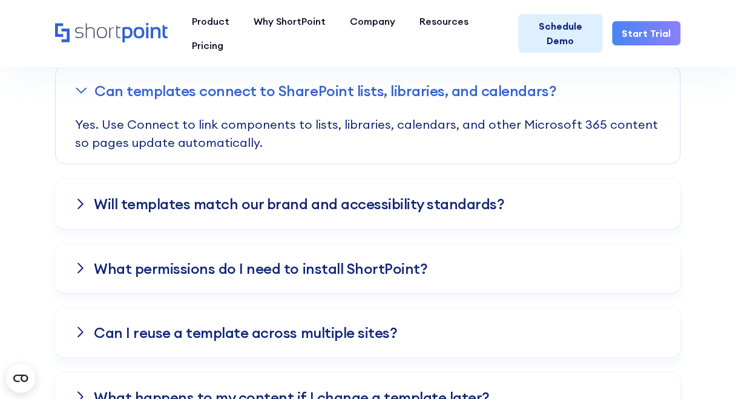
scroll to position [3647, 0]
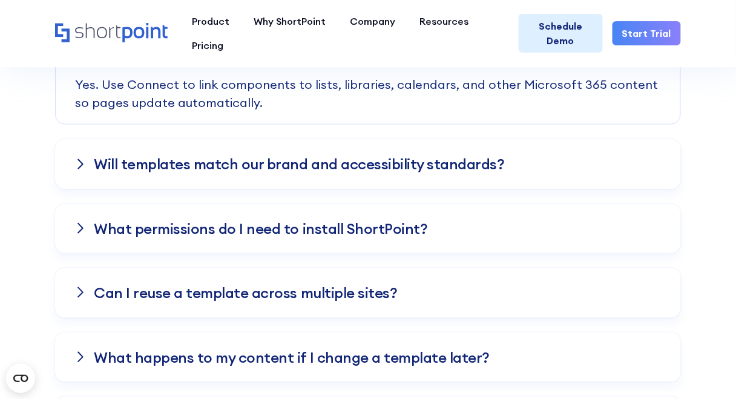
click at [327, 169] on div "Will templates match our brand and accessibility standards?" at bounding box center [368, 164] width 626 height 50
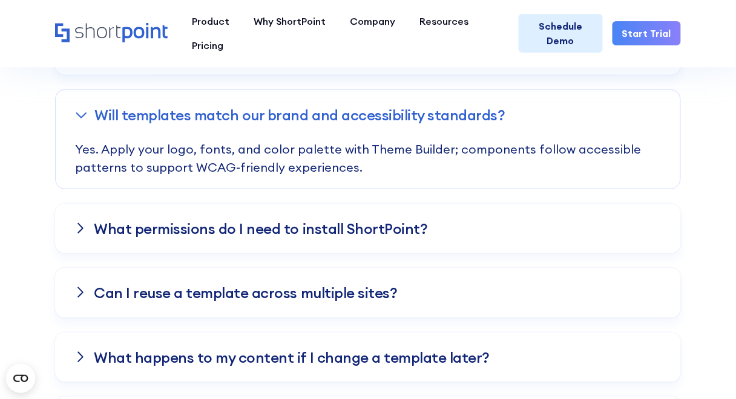
click at [325, 204] on div "What permissions do I need to install ShortPoint?" at bounding box center [368, 229] width 626 height 50
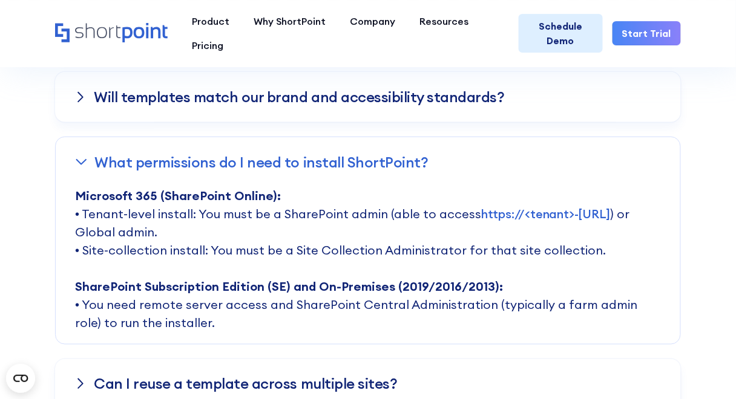
scroll to position [3744, 0]
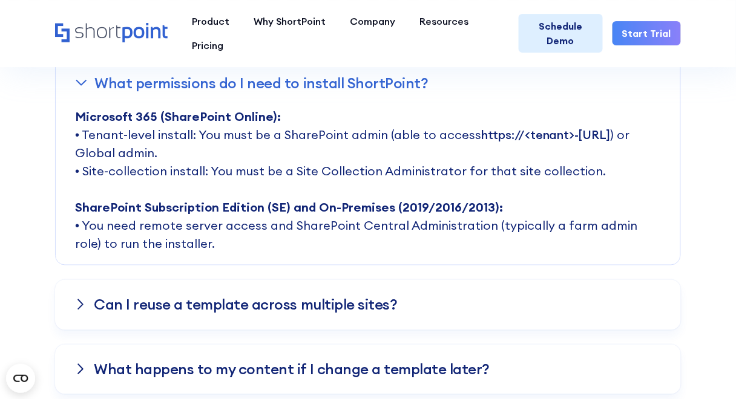
click at [535, 127] on link "https://<tenant>-[URL]" at bounding box center [545, 134] width 129 height 15
click at [514, 129] on link "https://<tenant>-[URL]" at bounding box center [545, 134] width 129 height 15
click at [519, 128] on link "https://<tenant>-[URL]" at bounding box center [545, 134] width 129 height 15
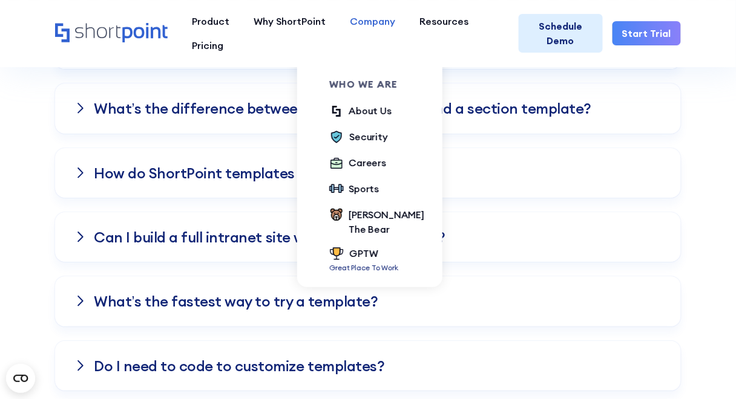
scroll to position [3260, 0]
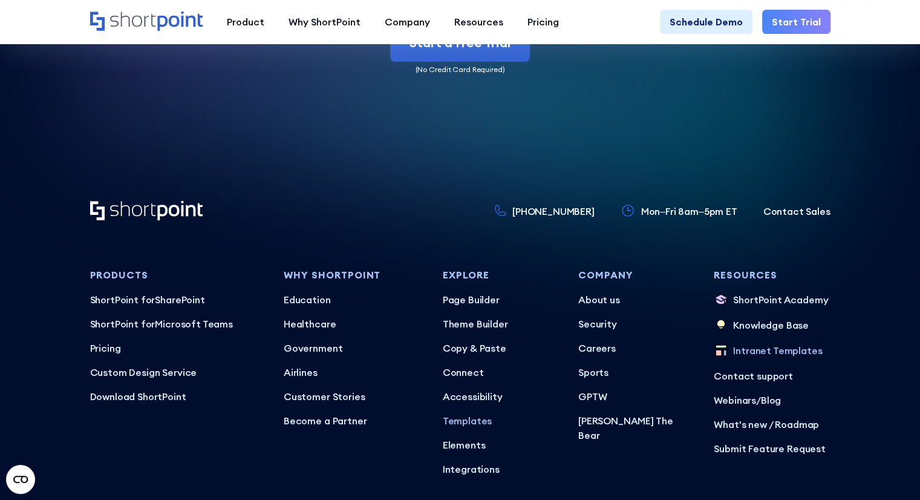
scroll to position [4430, 0]
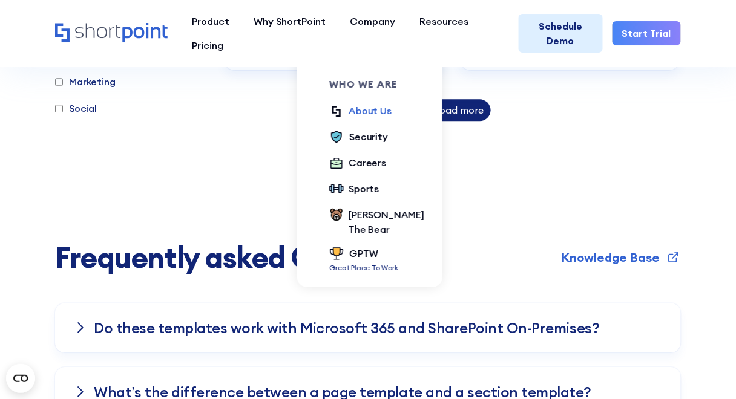
scroll to position [2742, 0]
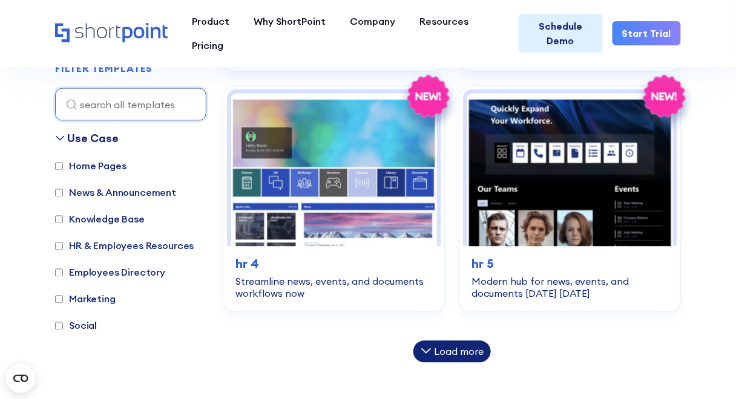
click at [649, 8] on div "Product works with SharePoint Microsoft Teams SAP Explore Templates Elements In…" at bounding box center [368, 33] width 736 height 68
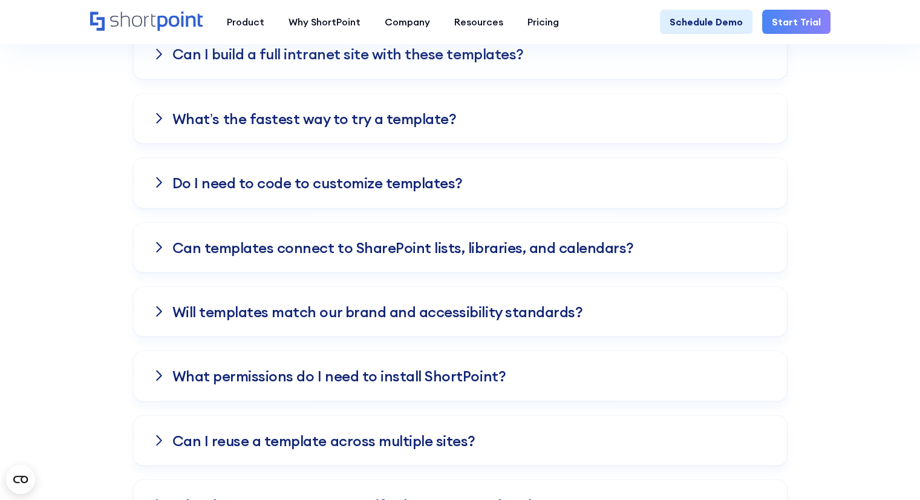
click at [735, 151] on div "Frequently asked Questions Knowledge Base Do these templates work with Microsof…" at bounding box center [460, 248] width 920 height 947
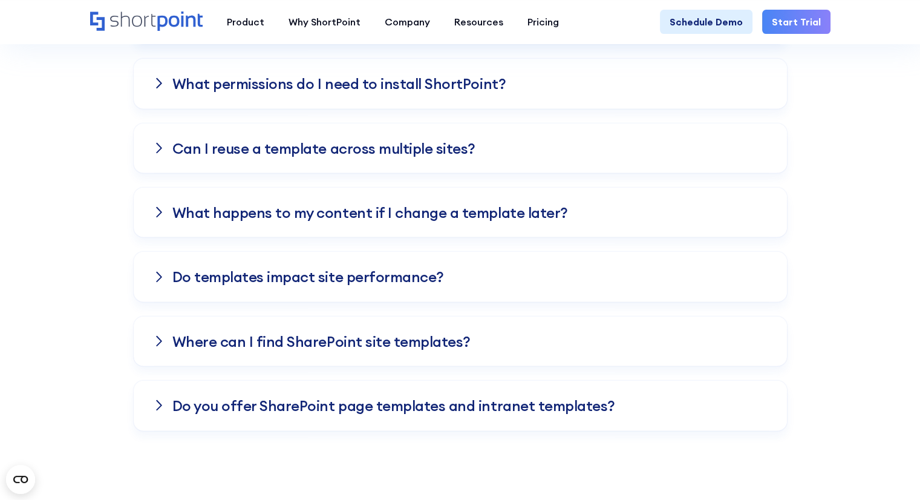
scroll to position [3206, 0]
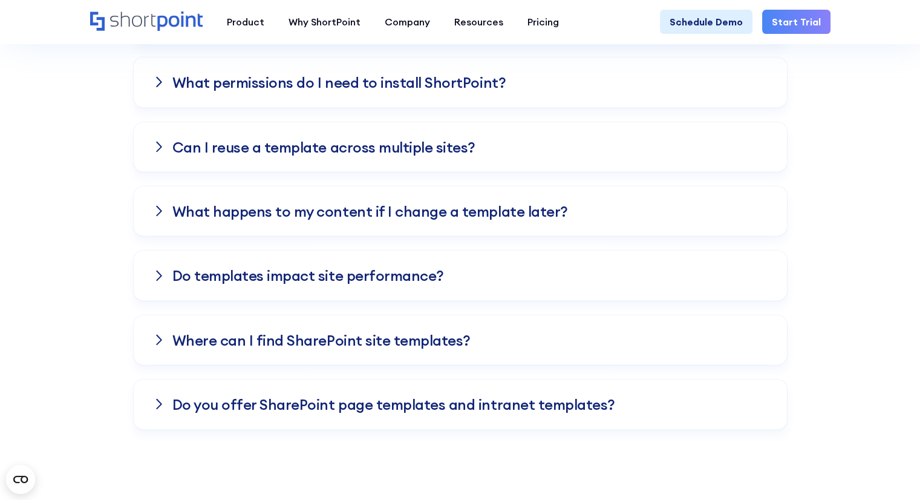
click at [435, 344] on div "Where can I find SharePoint site templates?" at bounding box center [460, 340] width 653 height 50
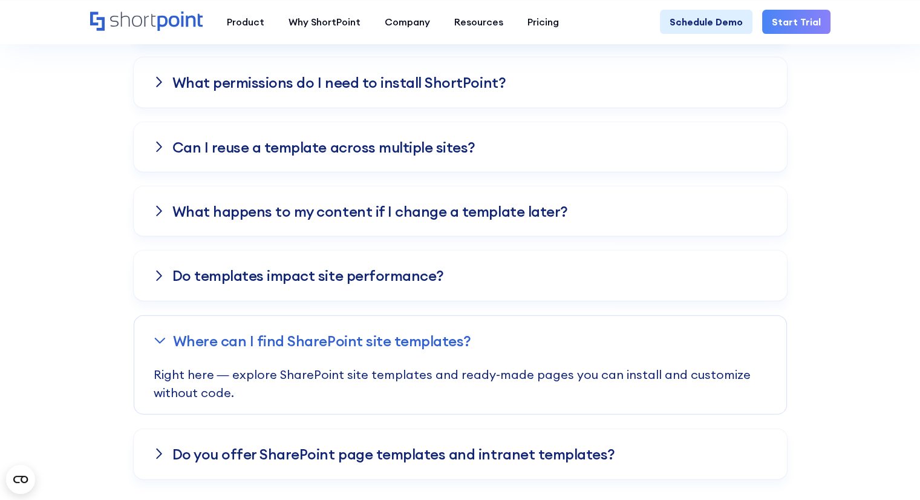
click at [435, 343] on h3 "Where can I find SharePoint site templates?" at bounding box center [322, 341] width 298 height 16
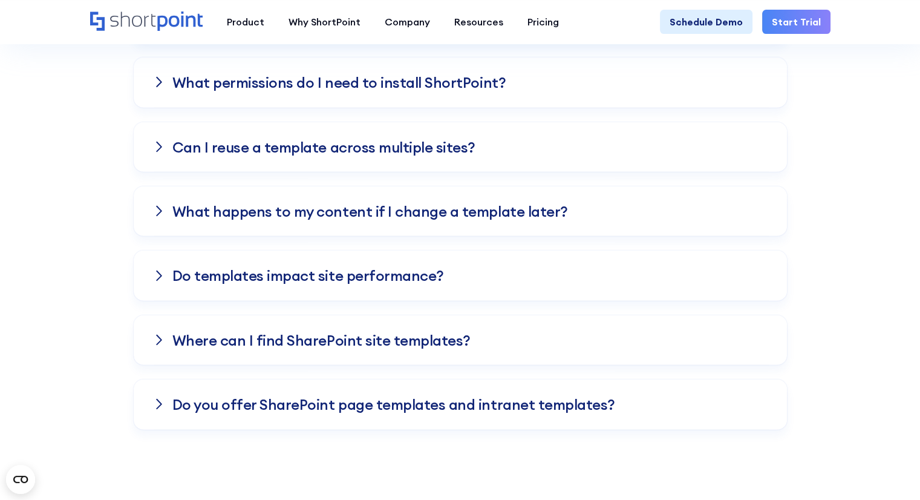
click at [436, 284] on div "Do templates impact site performance?" at bounding box center [460, 275] width 653 height 50
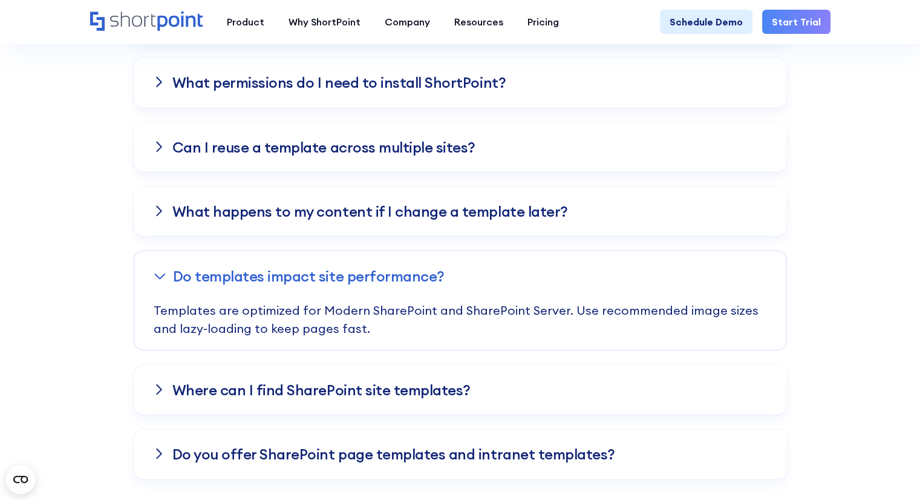
click at [464, 223] on div "What happens to my content if I change a template later?" at bounding box center [460, 211] width 653 height 50
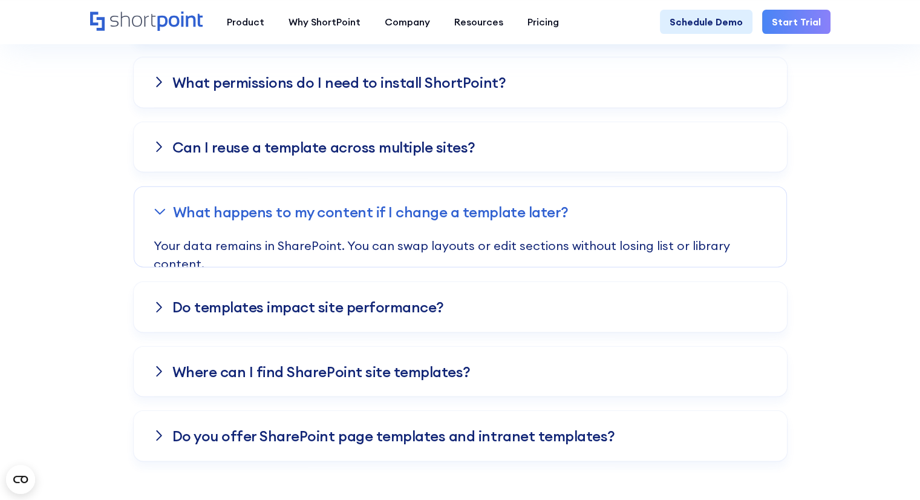
click at [462, 160] on div "Can I reuse a template across multiple sites?" at bounding box center [460, 147] width 653 height 50
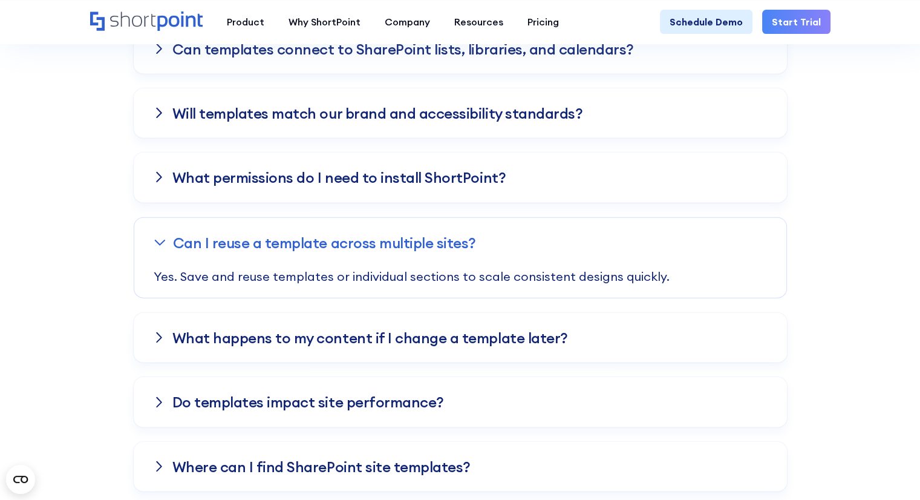
scroll to position [3085, 0]
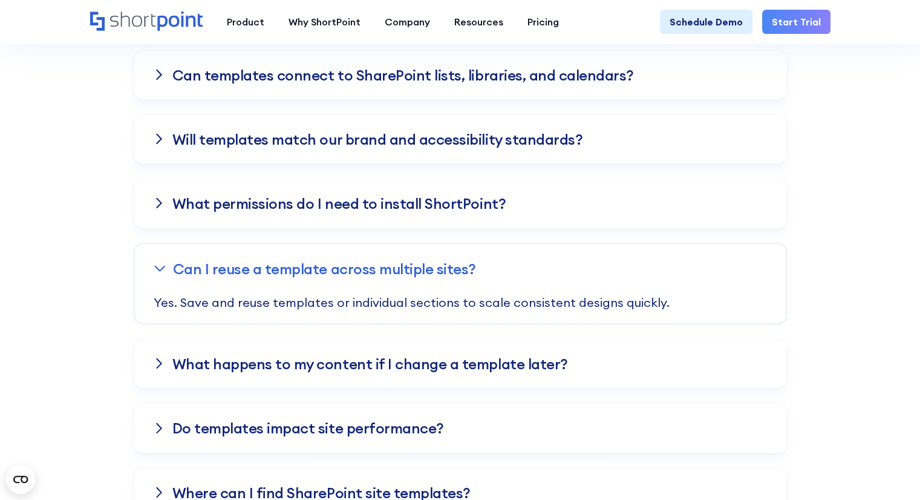
click at [451, 208] on div "What permissions do I need to install ShortPoint?" at bounding box center [460, 203] width 653 height 50
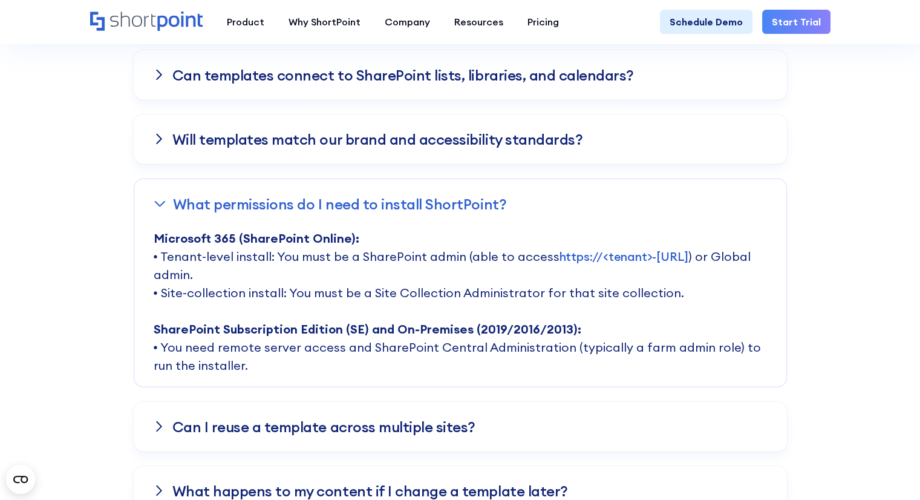
click at [387, 262] on p "Microsoft 365 (SharePoint Online): • Tenant-level install: You must be a ShareP…" at bounding box center [460, 307] width 613 height 157
click at [571, 263] on p "Microsoft 365 (SharePoint Online): • Tenant-level install: You must be a ShareP…" at bounding box center [460, 307] width 613 height 157
click at [569, 252] on link "https://<tenant>-[URL]" at bounding box center [624, 256] width 129 height 15
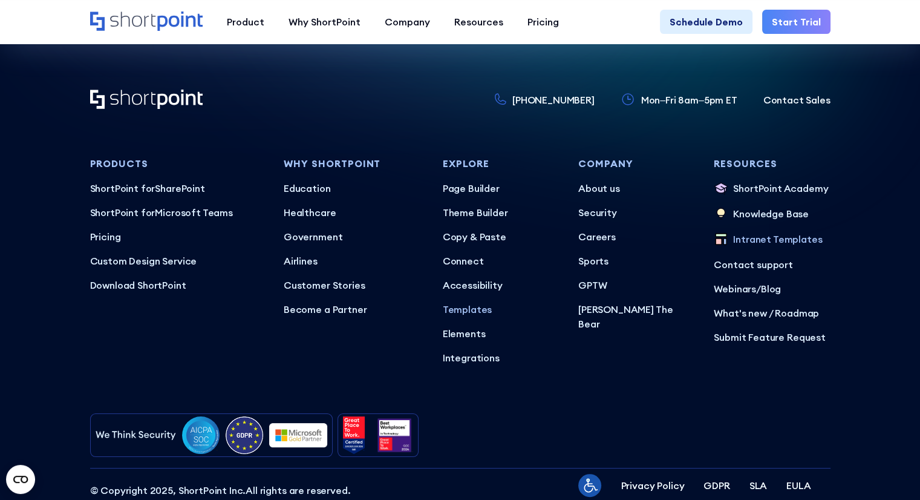
scroll to position [4709, 0]
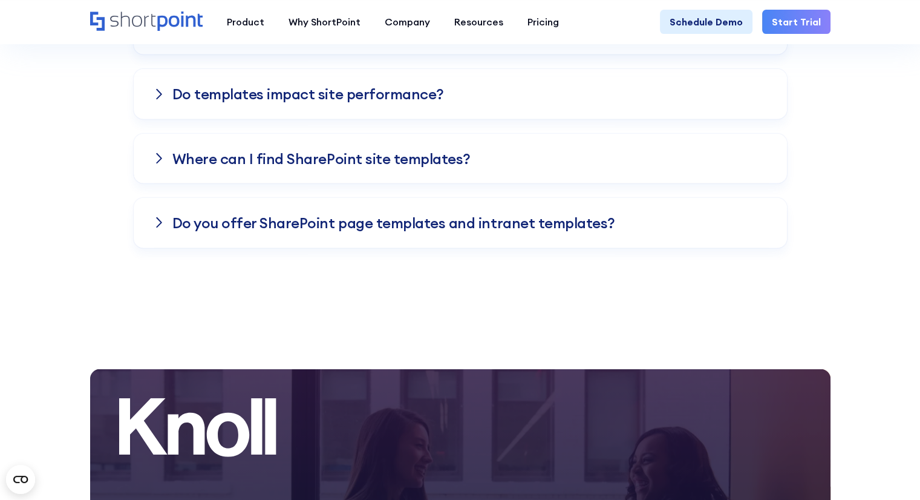
scroll to position [3206, 0]
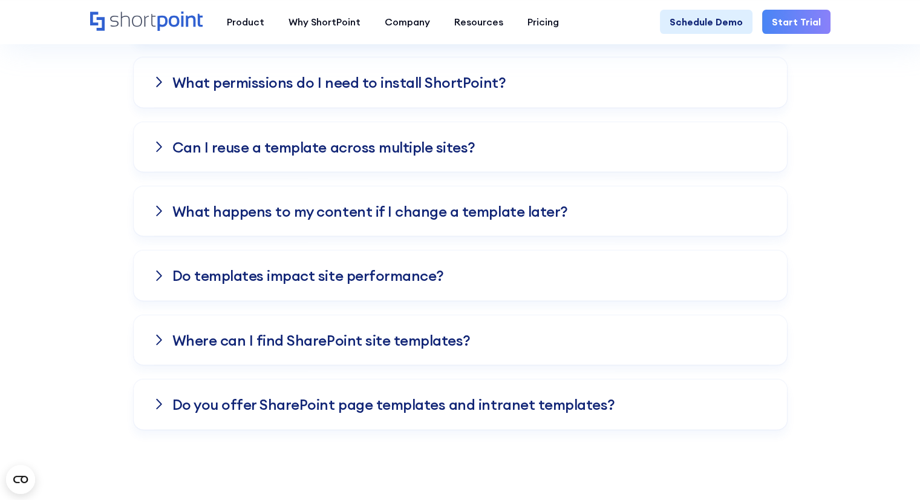
click at [302, 289] on div "Do templates impact site performance?" at bounding box center [460, 275] width 653 height 50
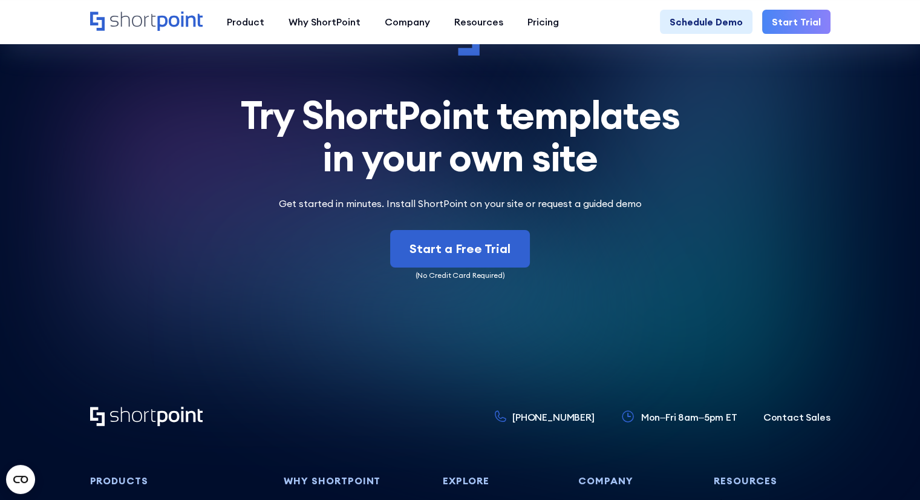
scroll to position [4295, 0]
